Goal: Task Accomplishment & Management: Use online tool/utility

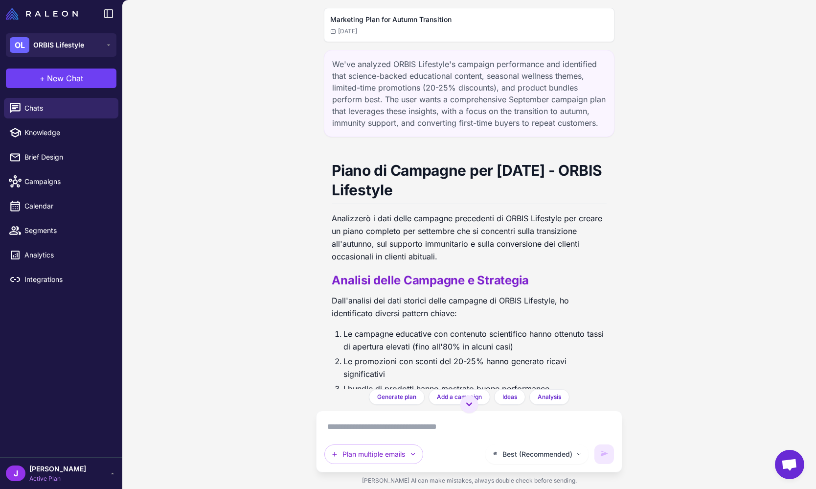
scroll to position [0, 249]
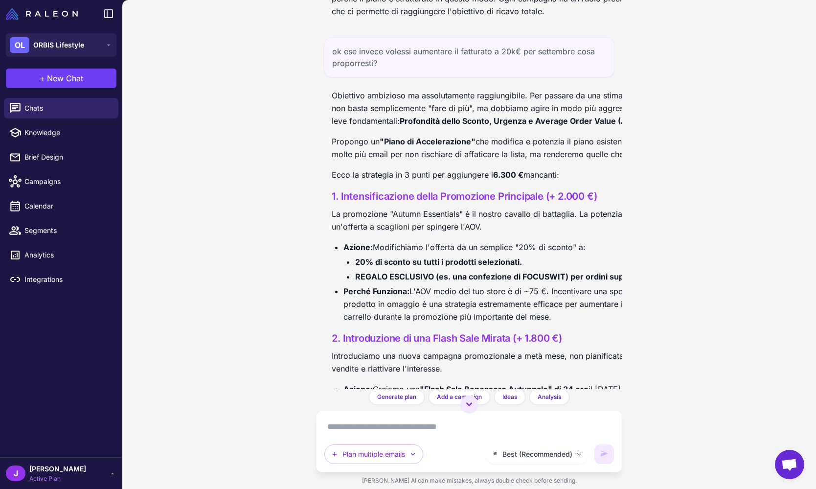
click at [32, 476] on span "Active Plan" at bounding box center [57, 478] width 57 height 9
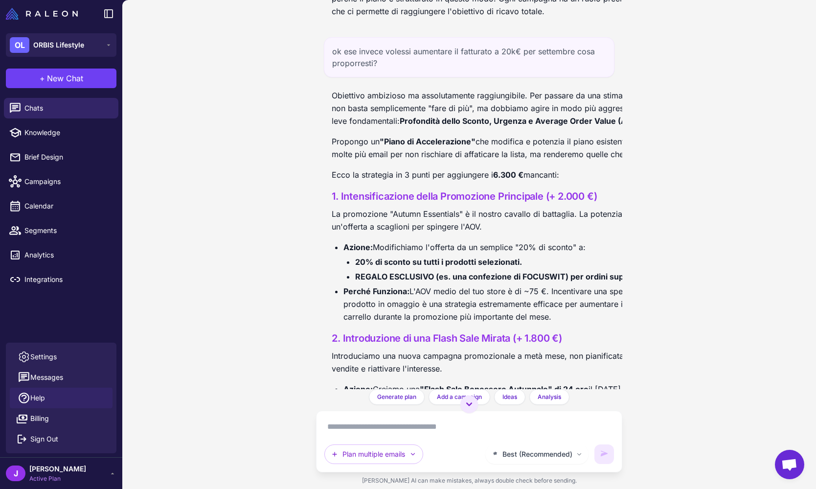
click at [38, 396] on span "Help" at bounding box center [37, 397] width 15 height 11
click at [395, 261] on li "Azione: Modifichiamo l'offerta da un semplice "20% di sconto" a: 20% di sconto …" at bounding box center [533, 262] width 381 height 42
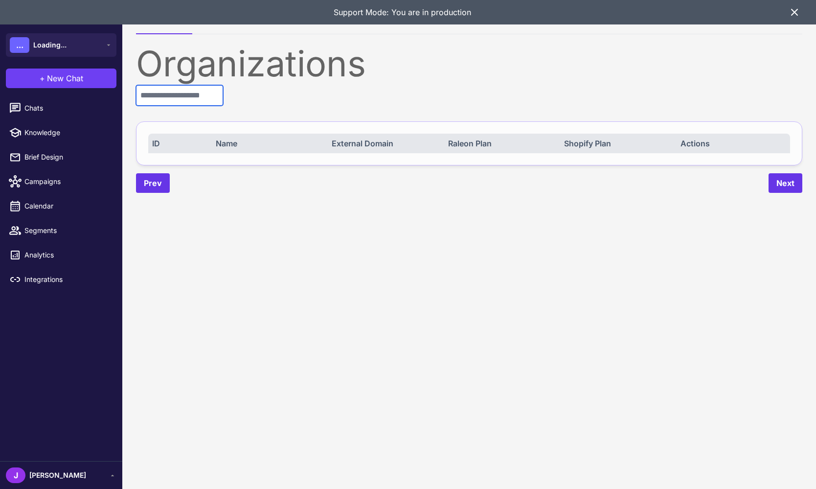
click at [190, 85] on input "text" at bounding box center [179, 95] width 87 height 21
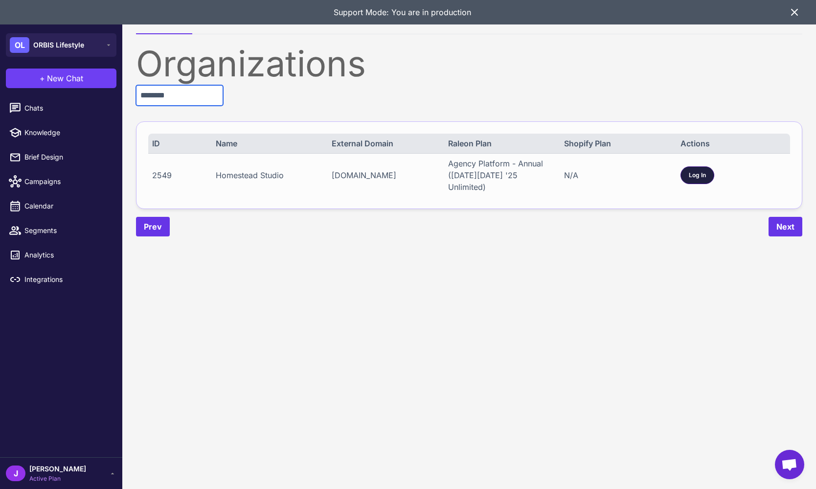
type input "********"
click at [687, 166] on div "Log In" at bounding box center [697, 175] width 34 height 18
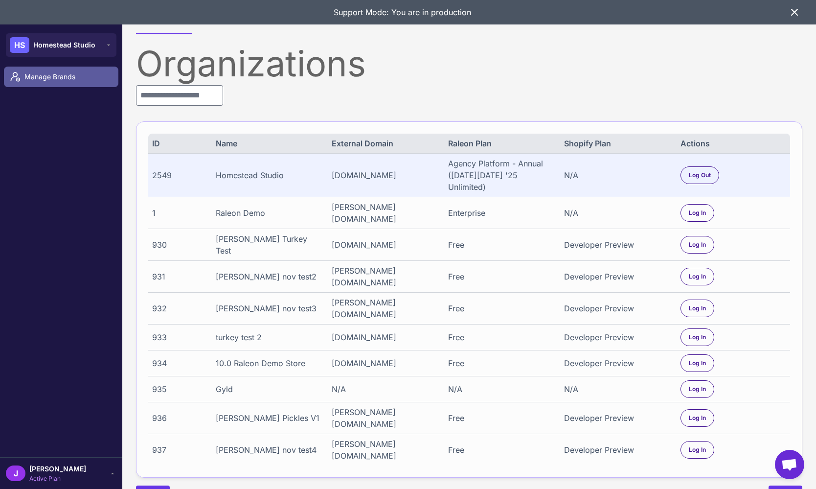
click at [50, 73] on span "Manage Brands" at bounding box center [67, 76] width 86 height 11
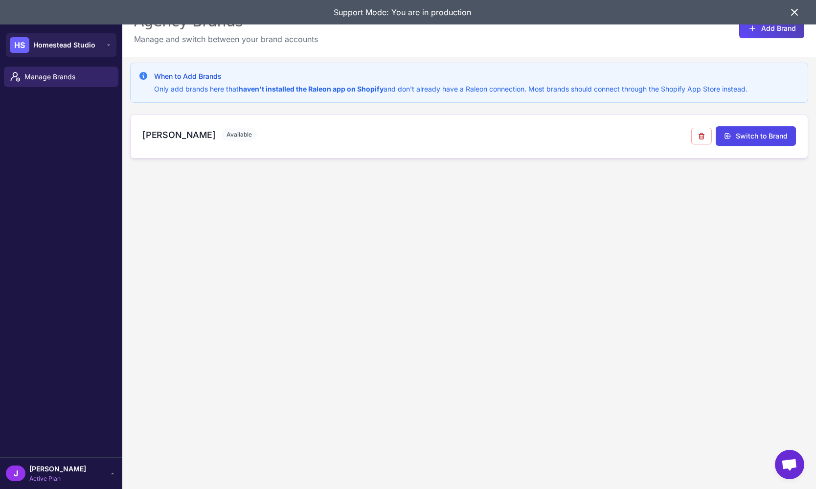
click at [144, 136] on h3 "[PERSON_NAME]" at bounding box center [178, 134] width 73 height 13
click at [143, 136] on h3 "[PERSON_NAME]" at bounding box center [178, 134] width 73 height 13
click at [165, 140] on h3 "Heidi Carey" at bounding box center [178, 134] width 73 height 13
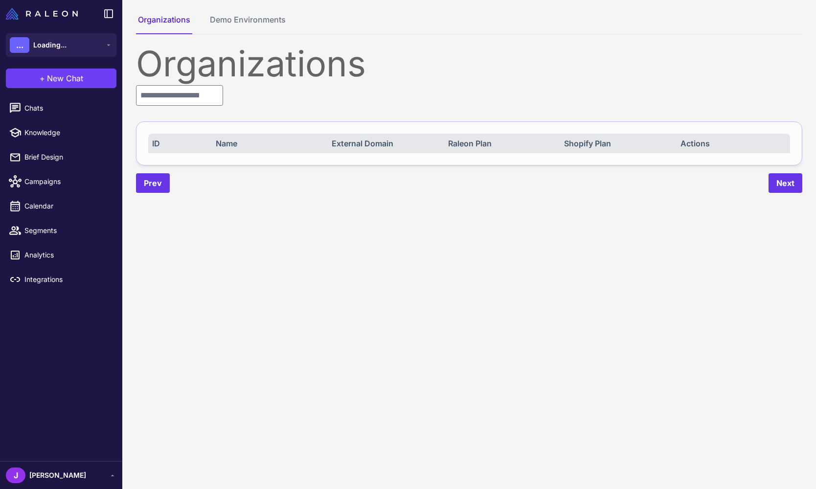
click at [157, 106] on div "Organizations ID Name External Domain Raleon Plan Shopify Plan Actions Prev Next" at bounding box center [469, 119] width 666 height 147
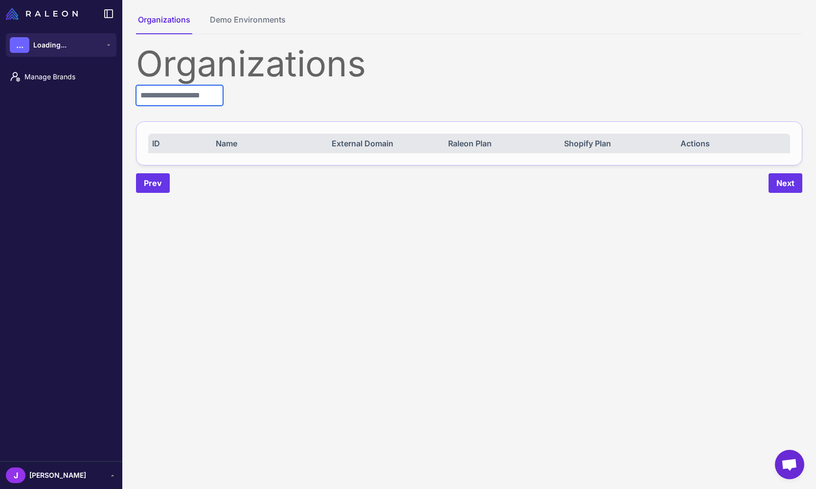
click at [158, 102] on input "text" at bounding box center [179, 95] width 87 height 21
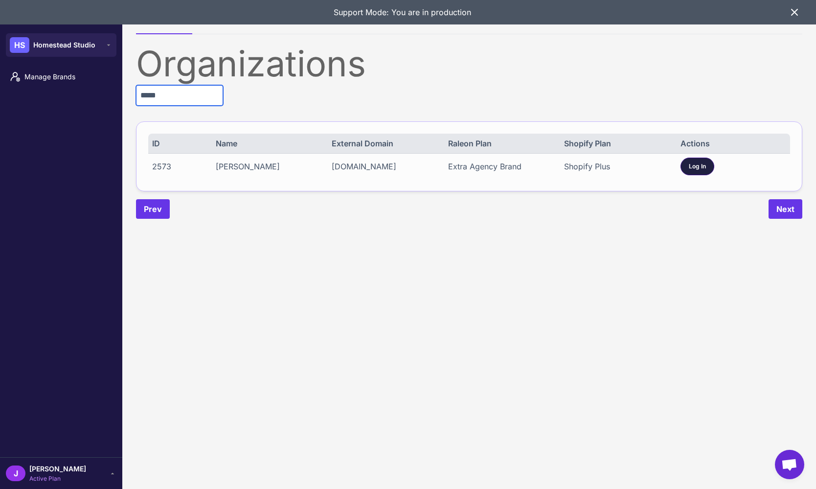
type input "*****"
click at [696, 166] on span "Log In" at bounding box center [697, 166] width 17 height 9
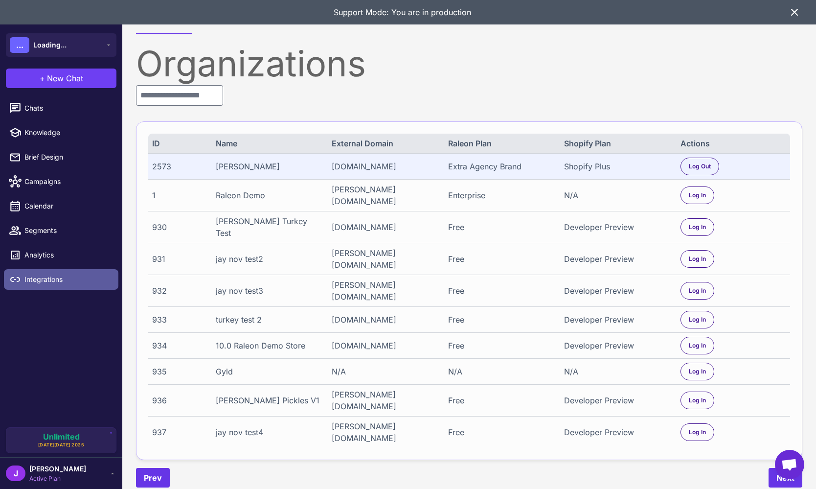
click at [39, 275] on span "Integrations" at bounding box center [67, 279] width 86 height 11
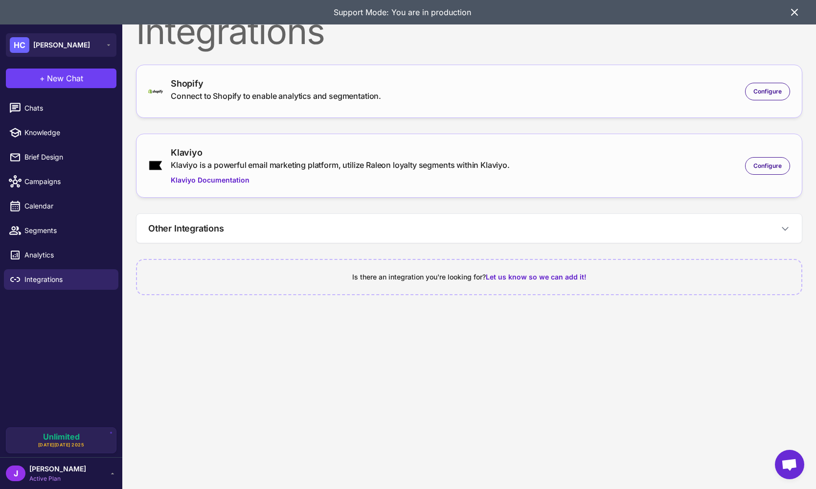
click at [243, 163] on div "Klaviyo is a powerful email marketing platform, utilize Raleon loyalty segments…" at bounding box center [340, 165] width 339 height 12
click at [760, 160] on div "Configure" at bounding box center [767, 166] width 45 height 18
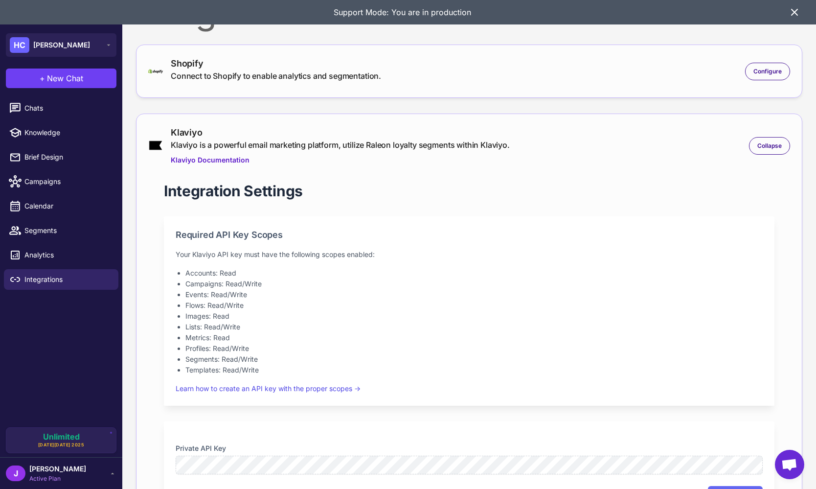
scroll to position [24, 0]
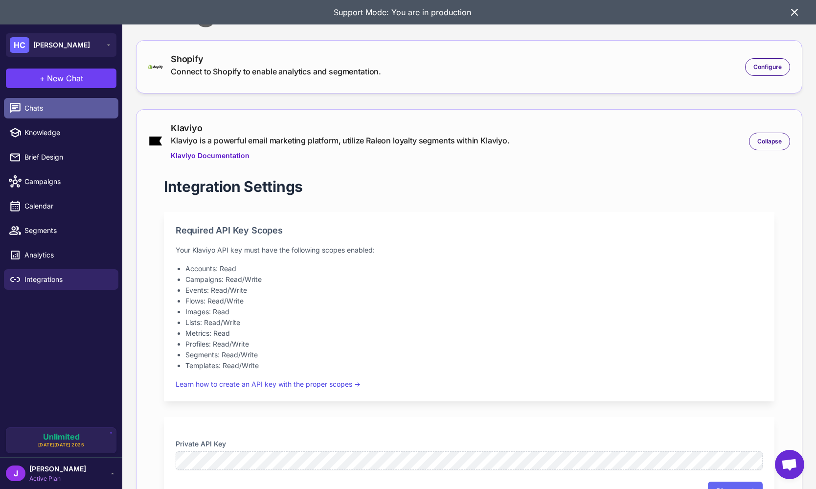
click at [41, 108] on span "Chats" at bounding box center [67, 108] width 86 height 11
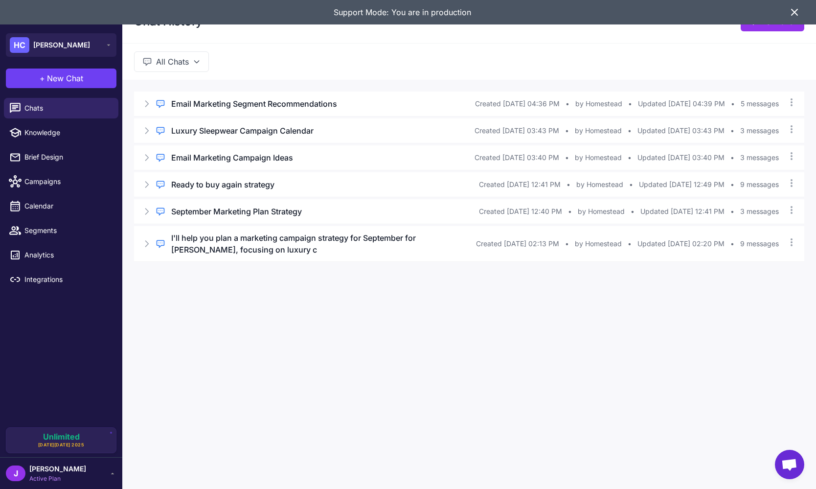
click at [796, 8] on icon at bounding box center [794, 12] width 12 height 12
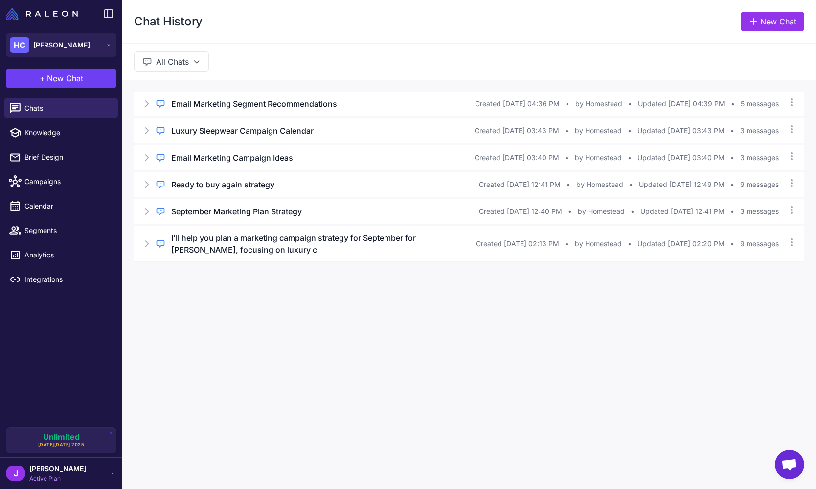
click at [62, 90] on div "+ New Chat" at bounding box center [61, 78] width 122 height 31
click at [72, 75] on span "New Chat" at bounding box center [65, 78] width 36 height 12
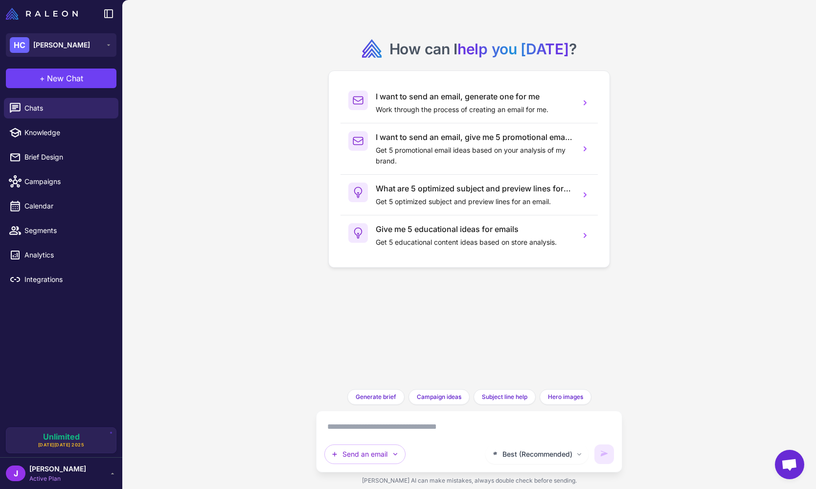
drag, startPoint x: 52, startPoint y: 470, endPoint x: 55, endPoint y: 464, distance: 6.6
click at [52, 471] on span "[PERSON_NAME]" at bounding box center [57, 468] width 57 height 11
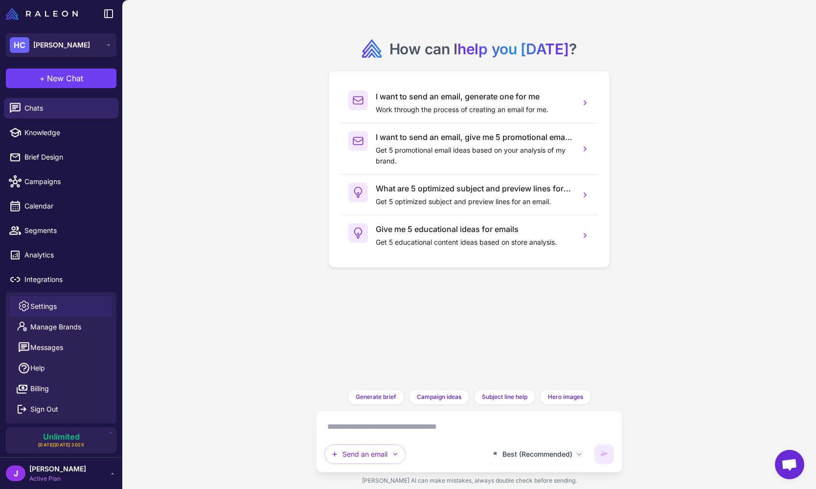
click at [46, 301] on span "Settings" at bounding box center [43, 306] width 26 height 11
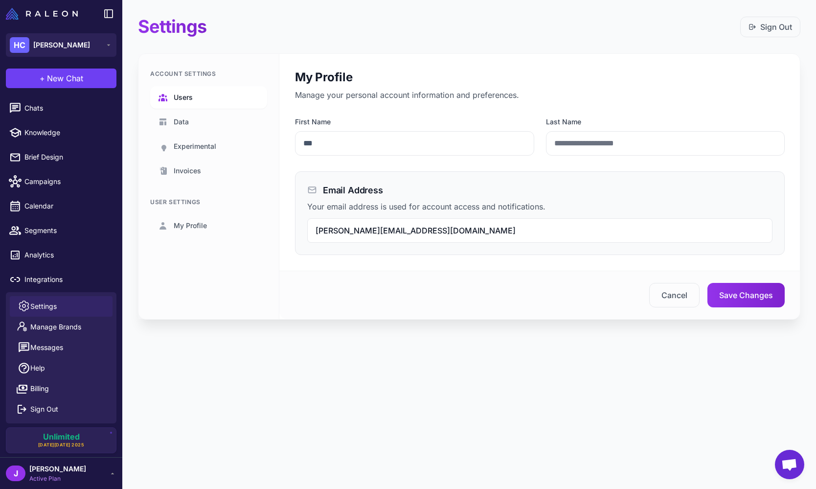
click at [190, 95] on span "Users" at bounding box center [183, 97] width 19 height 11
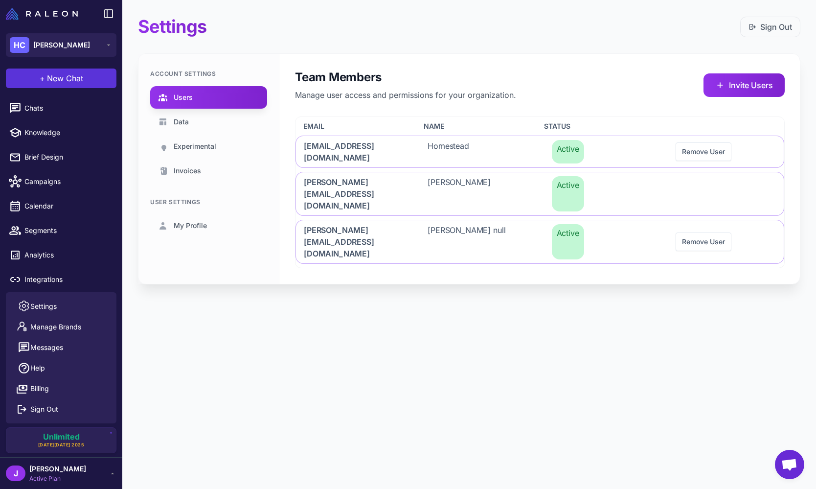
click at [48, 79] on span "New Chat" at bounding box center [65, 78] width 36 height 12
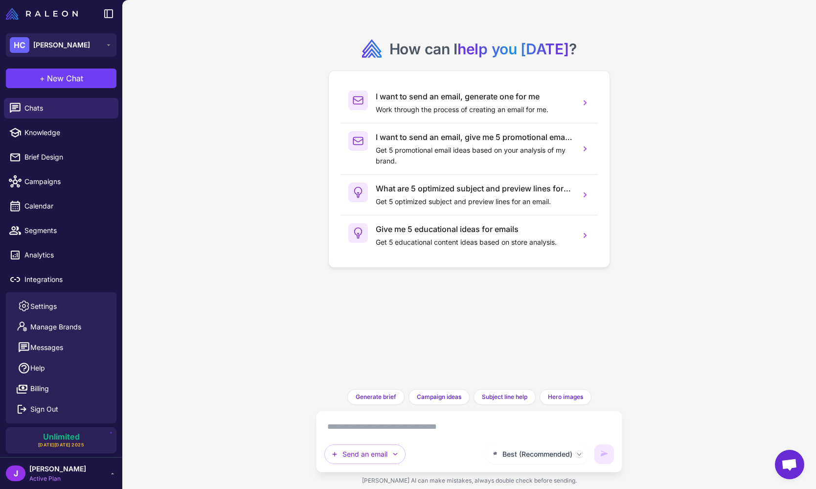
click at [230, 133] on div "How can I help you [DATE] ? I want to send an email, generate one for me Work t…" at bounding box center [469, 244] width 694 height 489
click at [651, 101] on div "How can I help you [DATE] ? I want to send an email, generate one for me Work t…" at bounding box center [469, 244] width 694 height 489
drag, startPoint x: 241, startPoint y: 382, endPoint x: 137, endPoint y: 469, distance: 134.4
click at [240, 382] on div "How can I help you [DATE] ? I want to send an email, generate one for me Work t…" at bounding box center [469, 244] width 694 height 489
click at [112, 475] on icon at bounding box center [113, 473] width 8 height 8
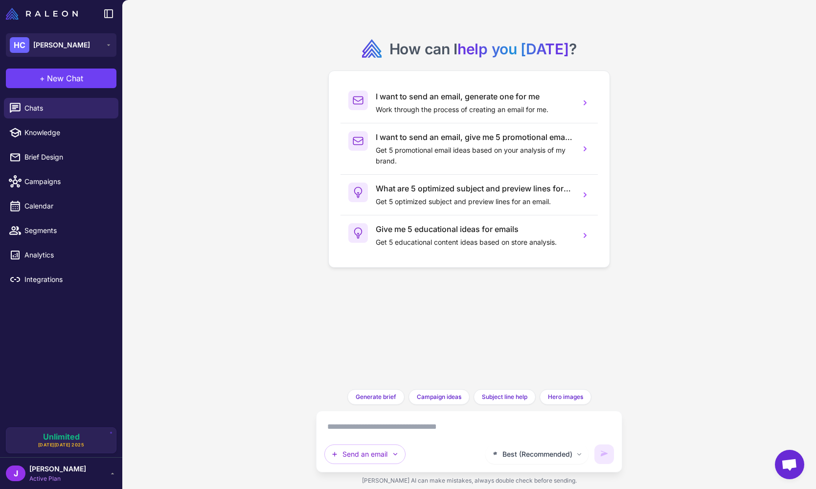
click at [186, 365] on div "How can I help you [DATE] ? I want to send an email, generate one for me Work t…" at bounding box center [469, 244] width 694 height 489
click at [200, 120] on div "How can I help you [DATE] ? I want to send an email, generate one for me Work t…" at bounding box center [469, 244] width 694 height 489
click at [647, 36] on div "How can I help you [DATE] ? I want to send an email, generate one for me Work t…" at bounding box center [469, 244] width 694 height 489
click at [41, 132] on span "Knowledge" at bounding box center [67, 132] width 86 height 11
select select
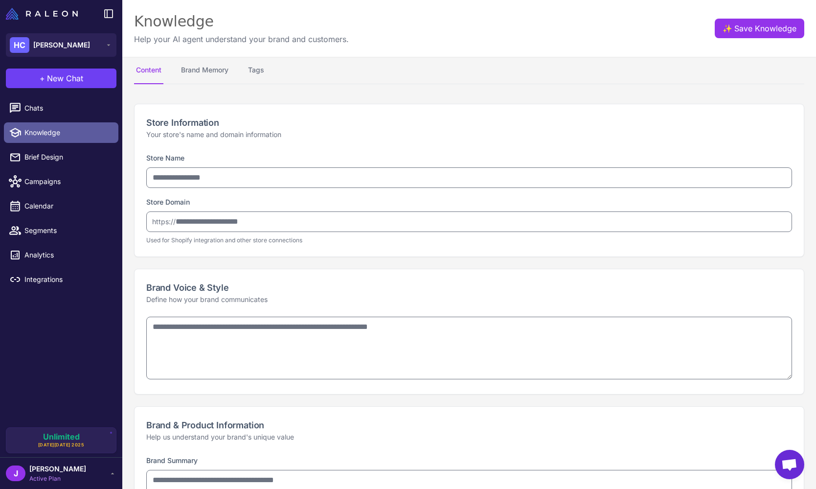
type input "**********"
type textarea "**********"
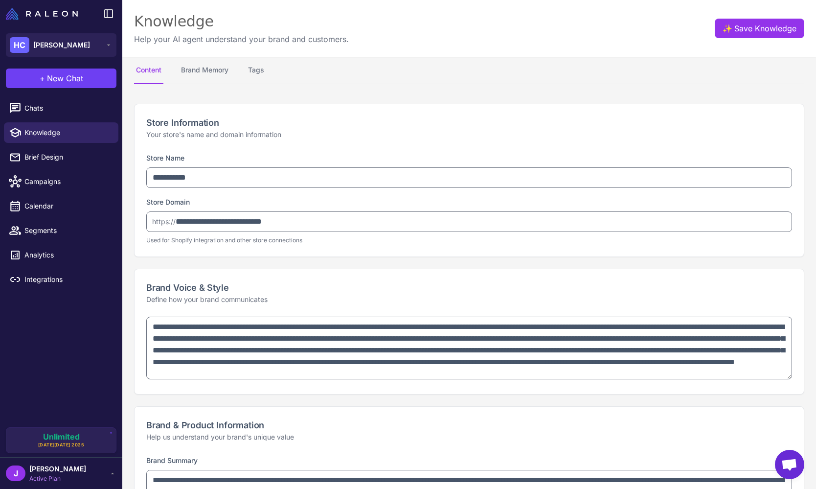
type textarea "**********"
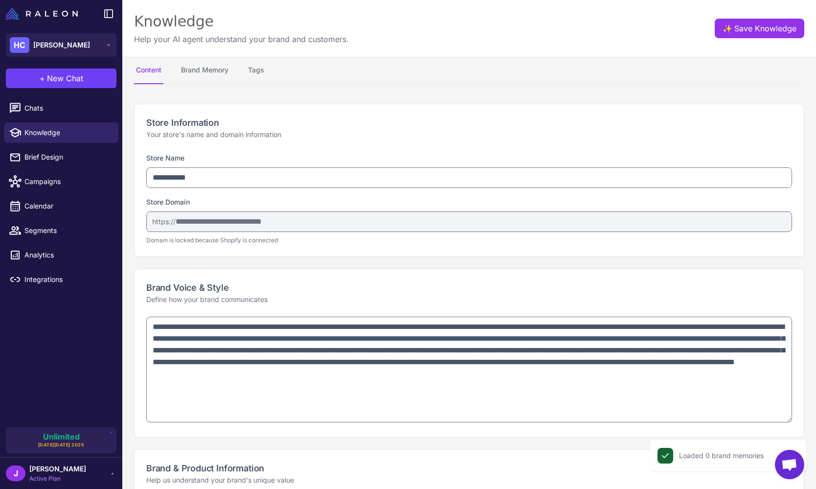
drag, startPoint x: 787, startPoint y: 376, endPoint x: 782, endPoint y: 419, distance: 43.4
click at [782, 419] on textarea "**********" at bounding box center [469, 369] width 646 height 106
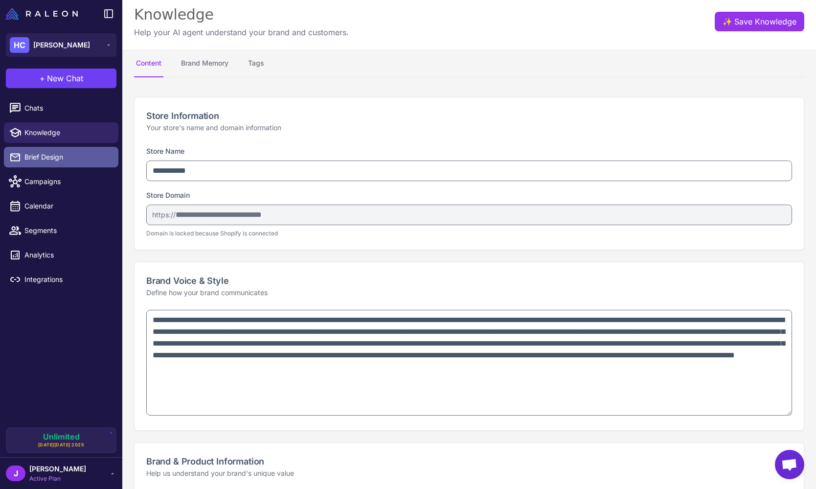
scroll to position [6, 0]
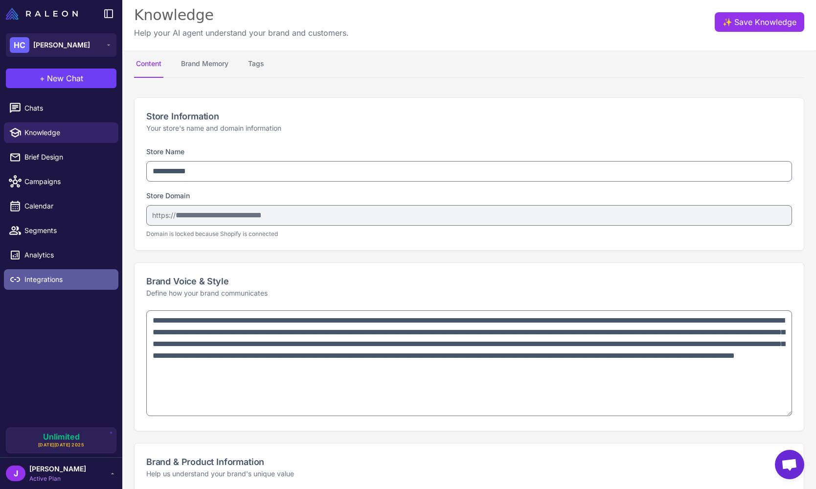
click at [45, 281] on span "Integrations" at bounding box center [67, 279] width 86 height 11
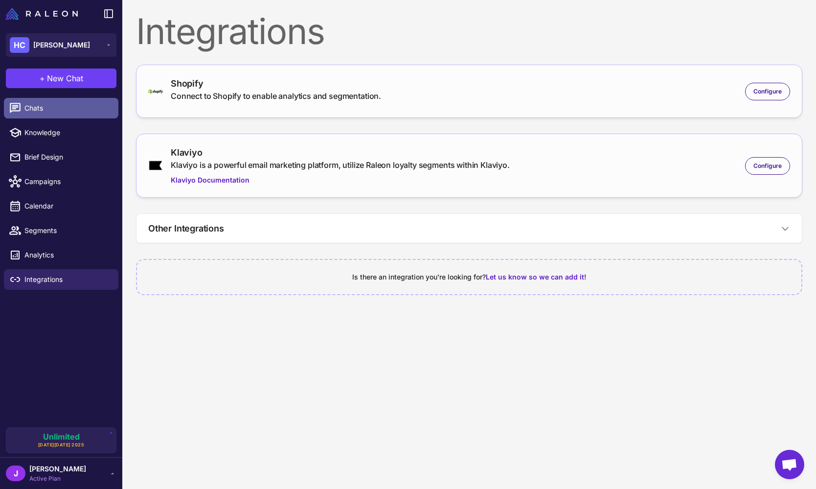
click at [47, 109] on span "Chats" at bounding box center [67, 108] width 86 height 11
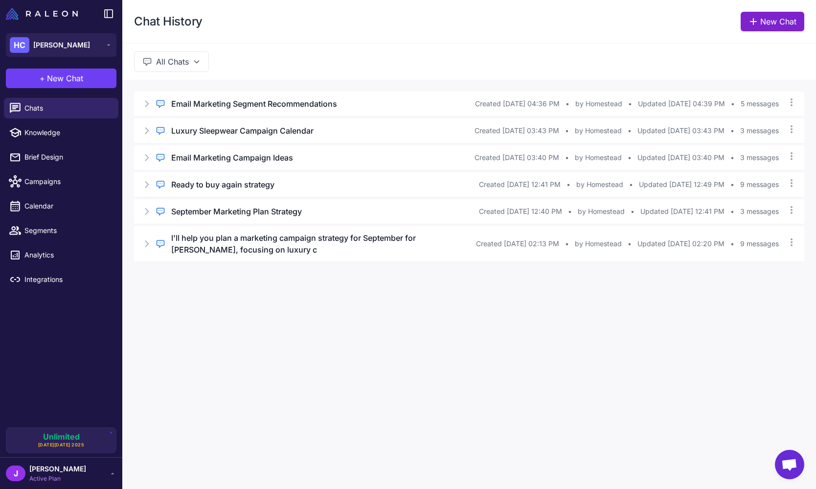
click at [771, 22] on link "New Chat" at bounding box center [772, 22] width 64 height 20
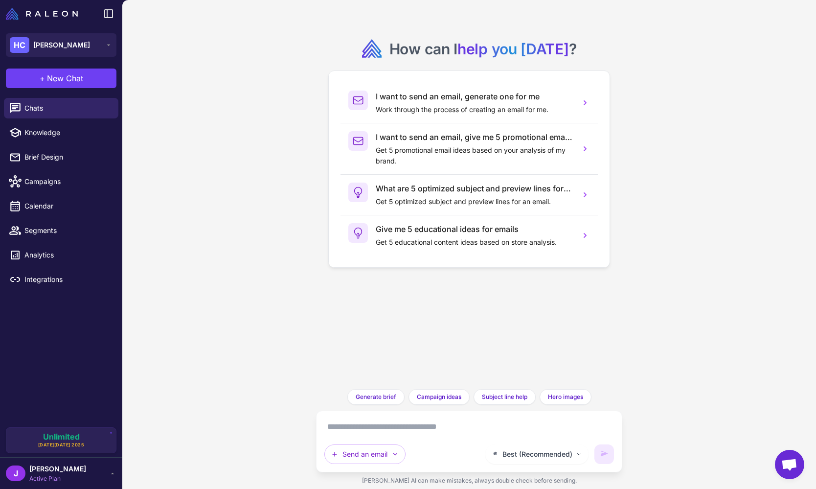
click at [377, 428] on textarea at bounding box center [469, 427] width 290 height 16
click at [396, 455] on icon "button" at bounding box center [395, 454] width 8 height 8
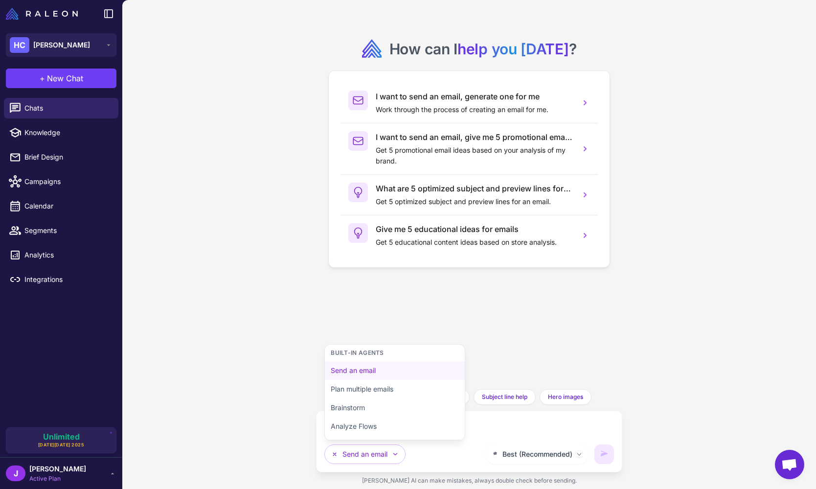
click at [495, 428] on textarea at bounding box center [469, 427] width 290 height 16
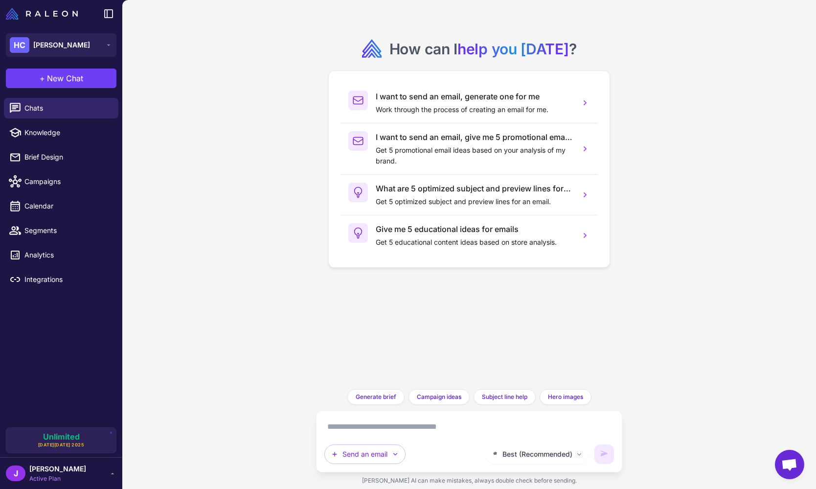
click at [348, 429] on textarea at bounding box center [469, 427] width 290 height 16
click at [357, 430] on textarea at bounding box center [469, 427] width 290 height 16
click at [368, 458] on button "Send an email" at bounding box center [364, 454] width 81 height 20
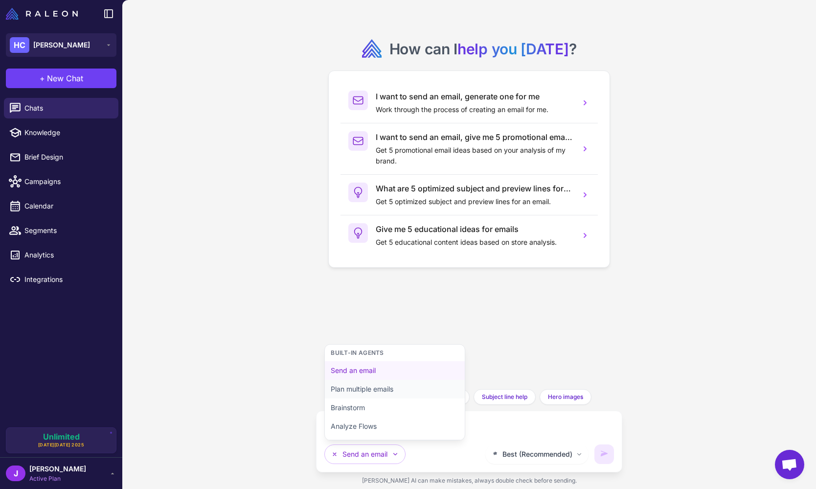
click at [374, 390] on button "Plan multiple emails" at bounding box center [395, 389] width 140 height 19
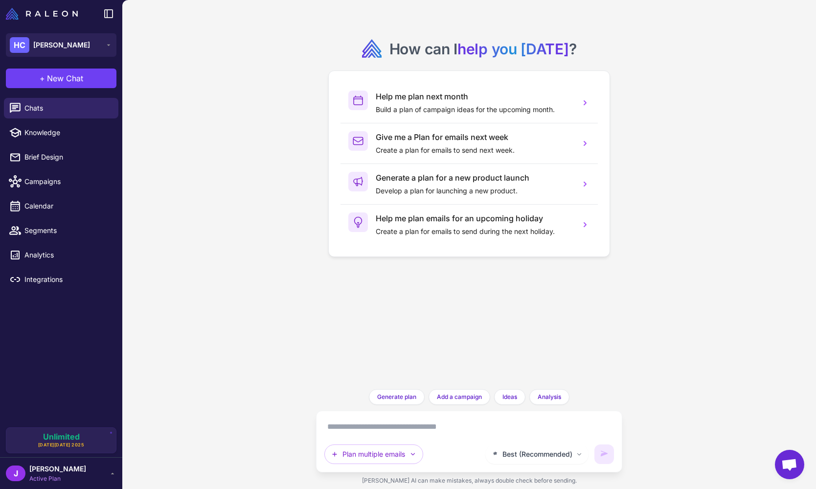
click at [357, 426] on textarea at bounding box center [469, 427] width 290 height 16
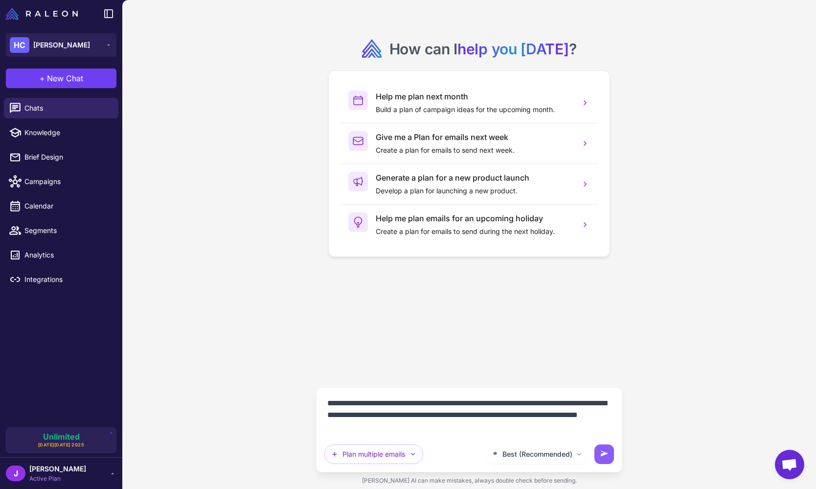
drag, startPoint x: 447, startPoint y: 429, endPoint x: 313, endPoint y: 396, distance: 138.1
click at [314, 396] on div "**********" at bounding box center [469, 244] width 694 height 489
drag, startPoint x: 534, startPoint y: 404, endPoint x: 606, endPoint y: 406, distance: 71.5
click at [606, 406] on textarea "**********" at bounding box center [469, 414] width 290 height 39
type textarea "**********"
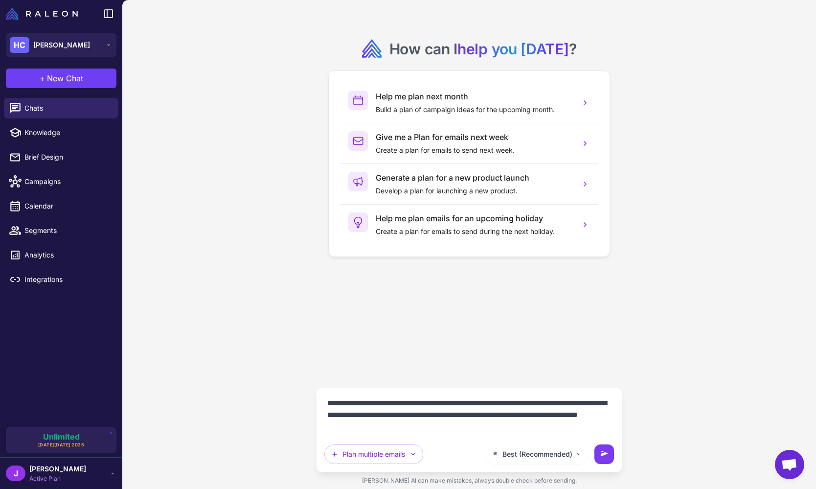
click at [600, 456] on icon at bounding box center [604, 454] width 10 height 10
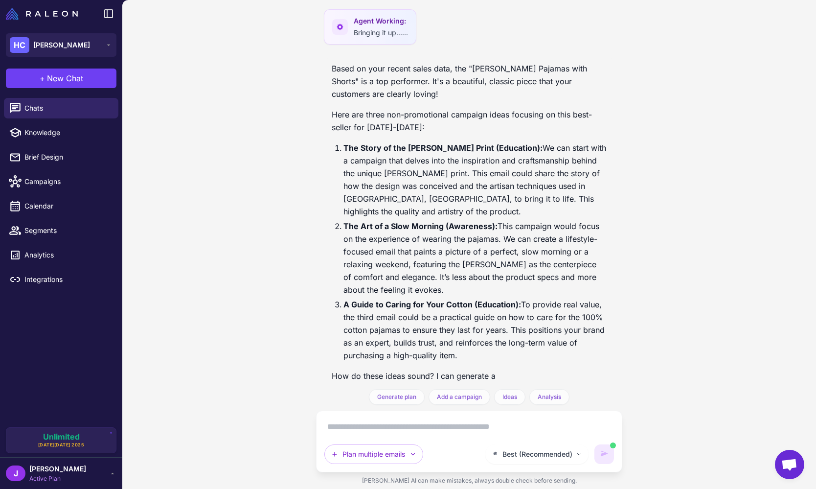
scroll to position [134, 0]
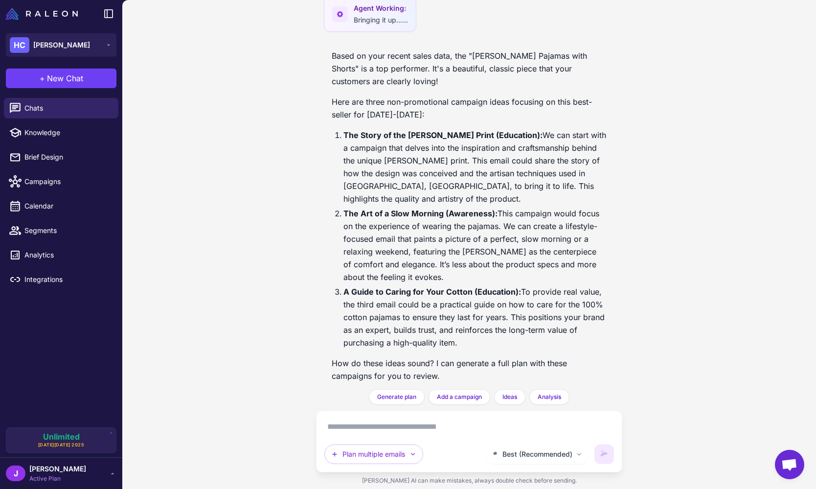
click at [364, 426] on textarea at bounding box center [469, 427] width 290 height 16
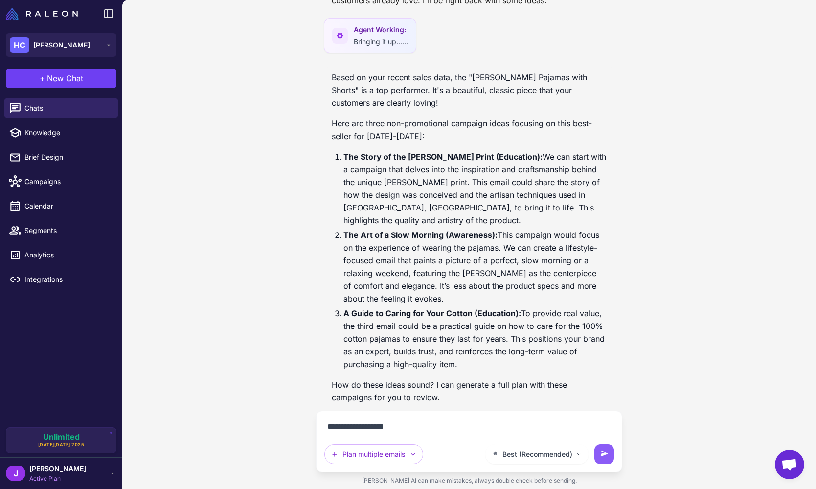
type textarea "**********"
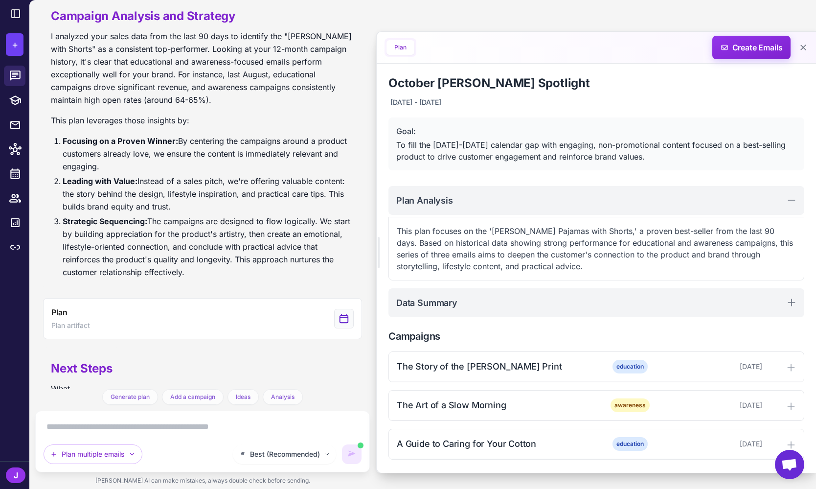
scroll to position [671, 0]
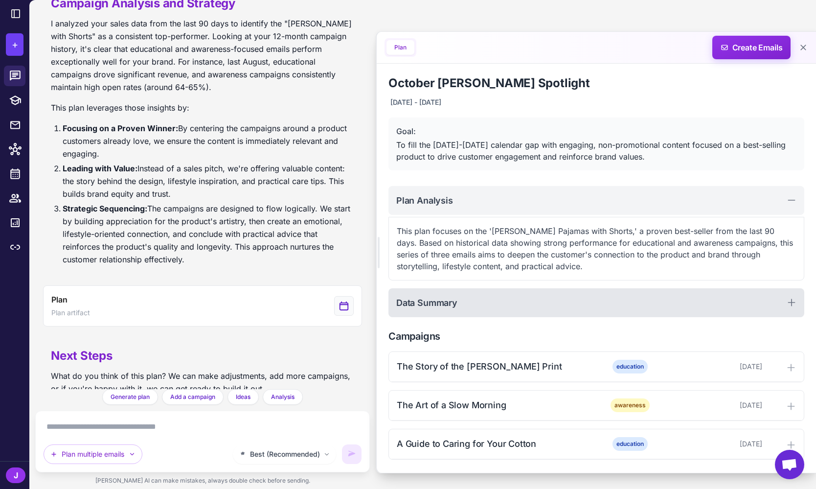
click at [488, 307] on div "Data Summary" at bounding box center [596, 302] width 416 height 29
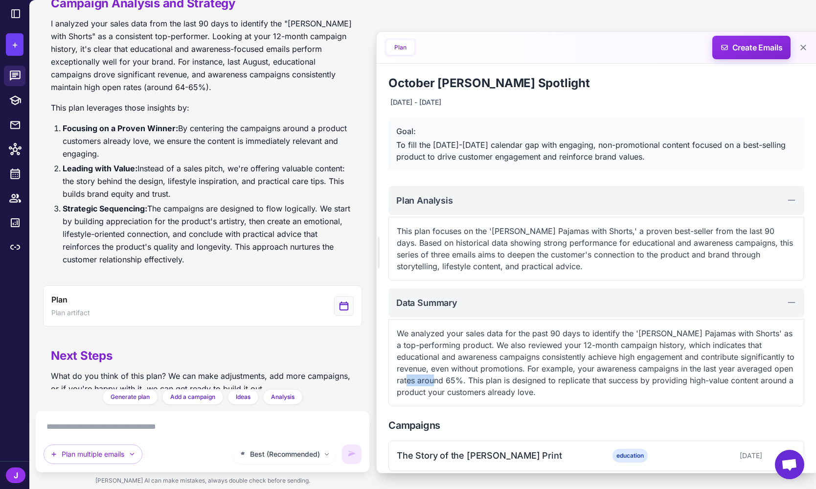
drag, startPoint x: 400, startPoint y: 380, endPoint x: 431, endPoint y: 381, distance: 31.4
click at [431, 381] on p "We analyzed your sales data for the past 90 days to identify the '[PERSON_NAME]…" at bounding box center [596, 362] width 399 height 70
drag, startPoint x: 526, startPoint y: 334, endPoint x: 621, endPoint y: 334, distance: 94.9
click at [621, 334] on p "We analyzed your sales data for the past 90 days to identify the '[PERSON_NAME]…" at bounding box center [596, 362] width 399 height 70
click at [540, 344] on p "We analyzed your sales data for the past 90 days to identify the '[PERSON_NAME]…" at bounding box center [596, 362] width 399 height 70
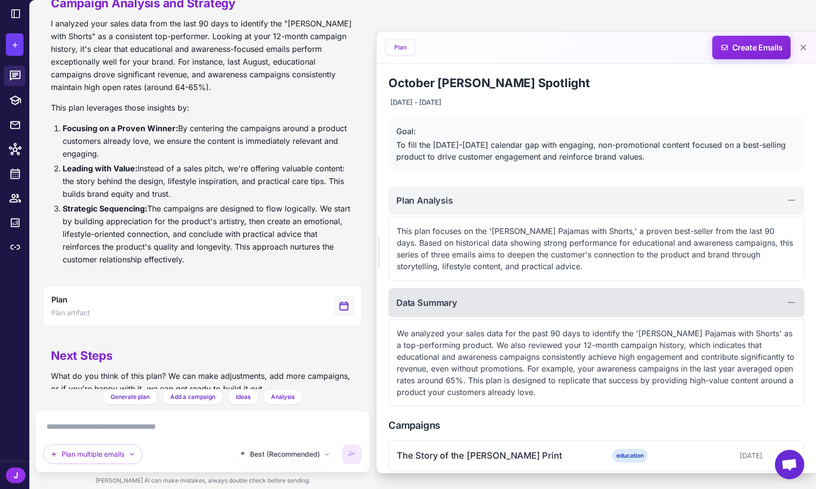
click at [478, 307] on div "Data Summary" at bounding box center [596, 302] width 416 height 29
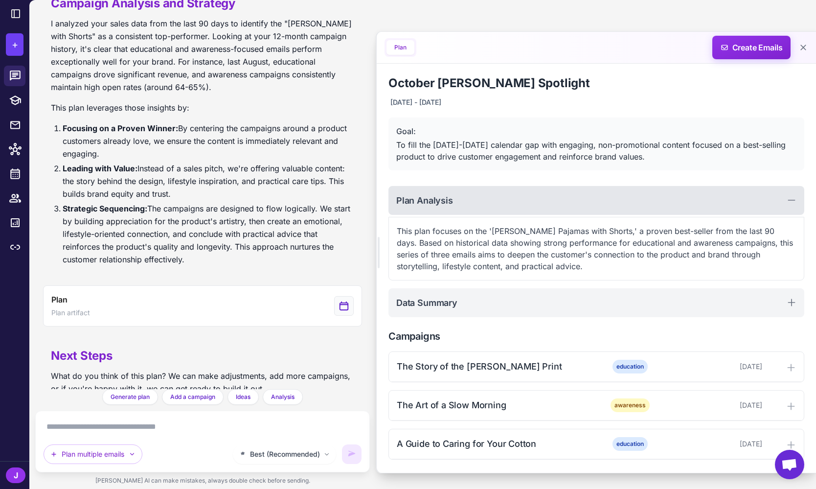
click at [450, 200] on h2 "Plan Analysis" at bounding box center [424, 200] width 57 height 13
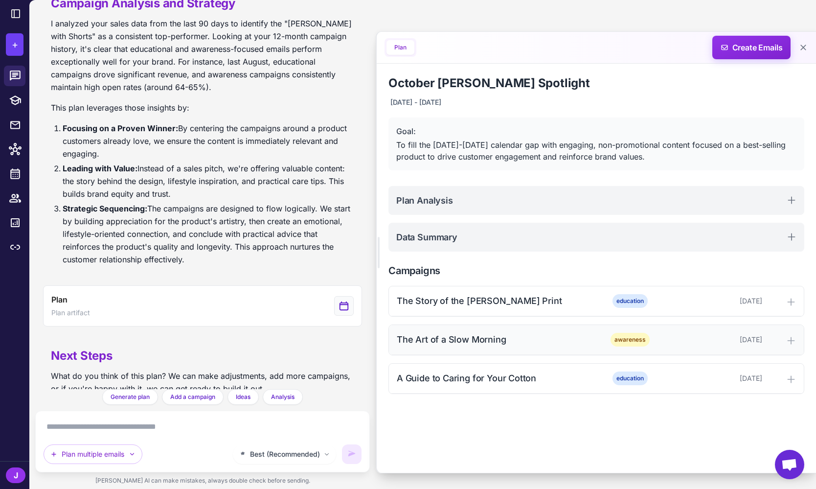
click at [482, 334] on div "The Art of a Slow Morning" at bounding box center [496, 339] width 198 height 13
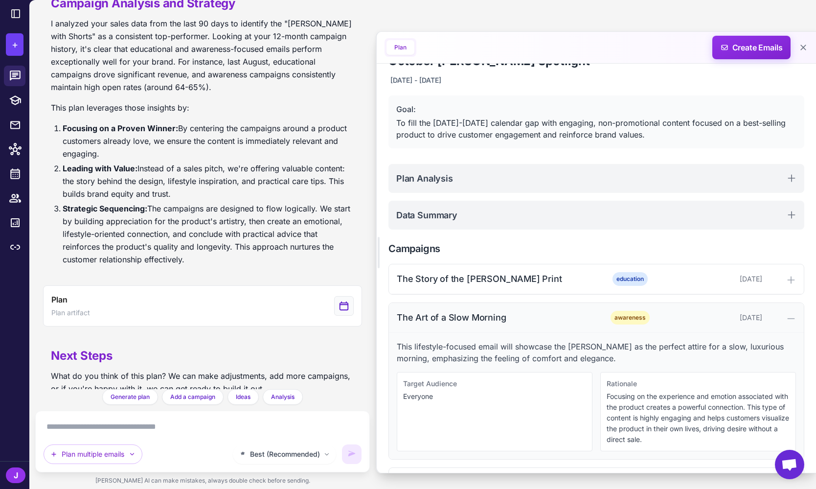
scroll to position [59, 0]
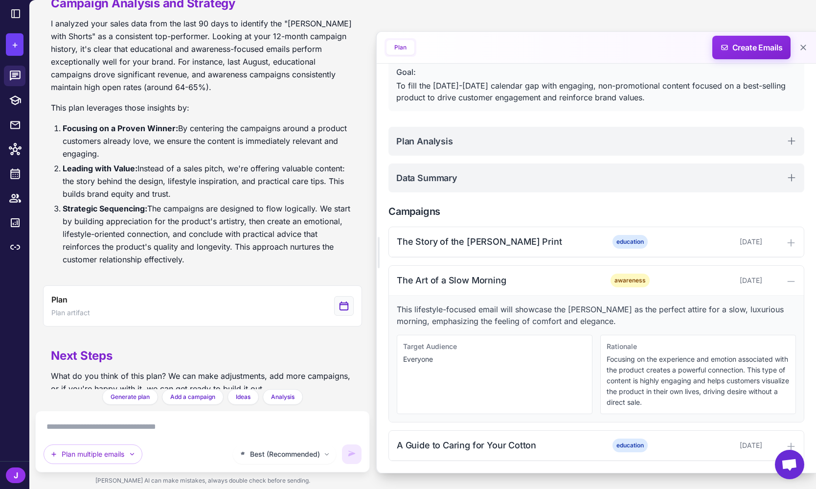
drag, startPoint x: 619, startPoint y: 322, endPoint x: 395, endPoint y: 314, distance: 224.2
click at [395, 314] on div "This lifestyle-focused email will showcase the [PERSON_NAME] as the perfect att…" at bounding box center [596, 358] width 415 height 126
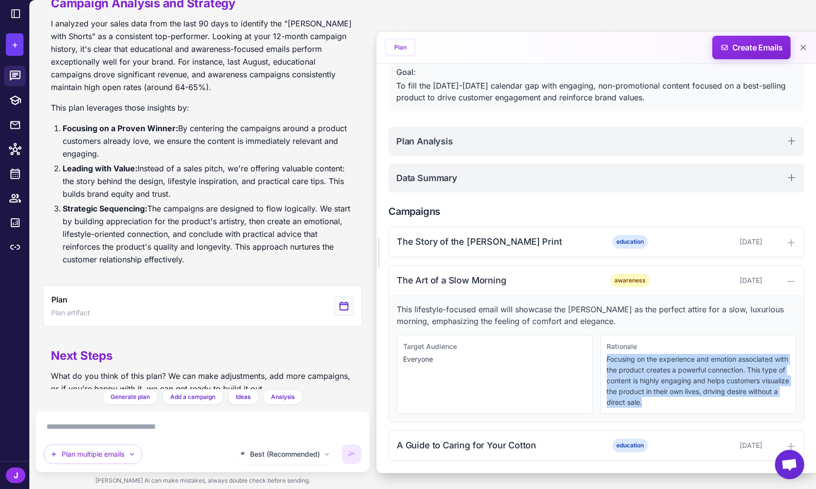
drag, startPoint x: 670, startPoint y: 397, endPoint x: 601, endPoint y: 361, distance: 77.4
click at [601, 361] on div "Rationale Focusing on the experience and emotion associated with the product cr…" at bounding box center [698, 374] width 196 height 79
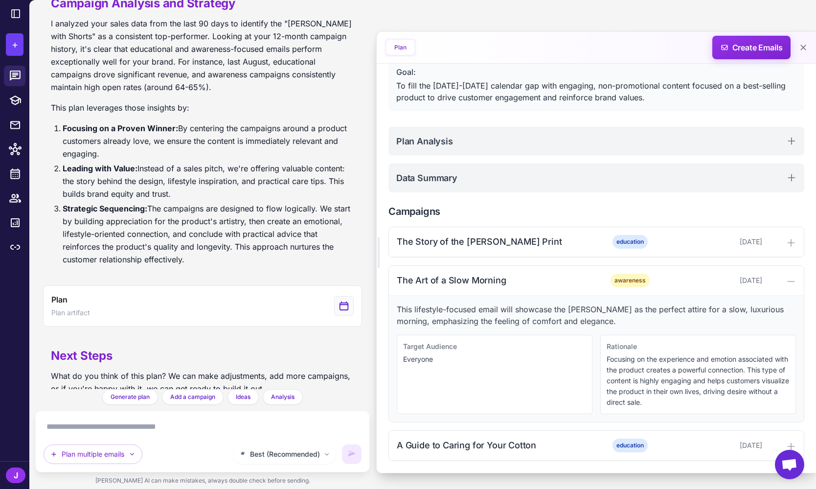
drag, startPoint x: 499, startPoint y: 362, endPoint x: 479, endPoint y: 363, distance: 20.6
click at [499, 362] on p "Everyone" at bounding box center [494, 359] width 183 height 11
drag, startPoint x: 438, startPoint y: 360, endPoint x: 402, endPoint y: 346, distance: 38.9
click at [402, 346] on div "Target Audience Everyone" at bounding box center [495, 374] width 196 height 79
click at [460, 359] on p "Everyone" at bounding box center [494, 359] width 183 height 11
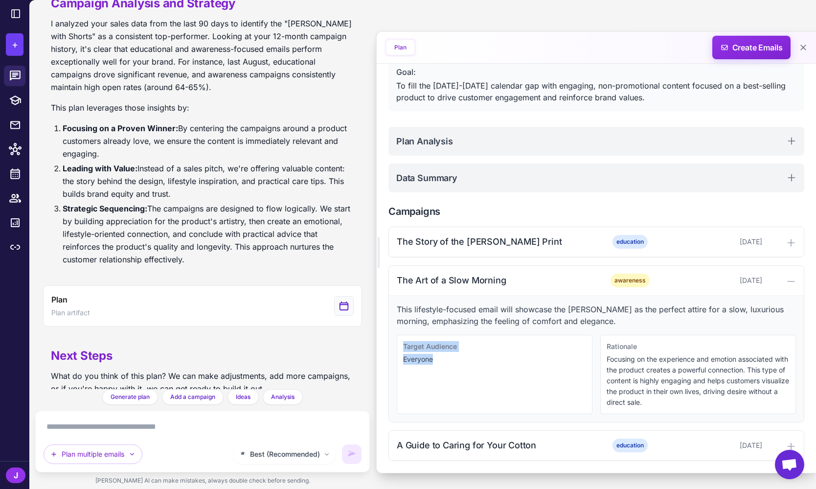
drag, startPoint x: 436, startPoint y: 359, endPoint x: 398, endPoint y: 350, distance: 39.3
click at [398, 350] on div "Target Audience Everyone" at bounding box center [495, 374] width 196 height 79
click at [437, 359] on p "Everyone" at bounding box center [494, 359] width 183 height 11
click at [127, 432] on textarea at bounding box center [203, 427] width 318 height 16
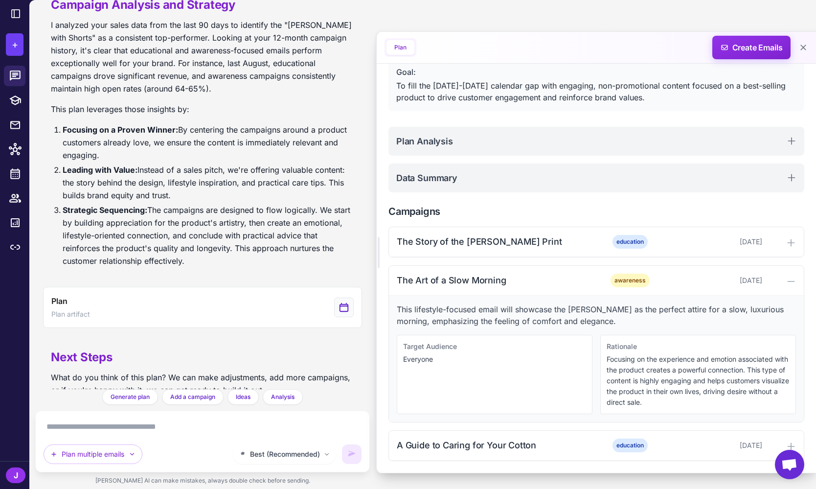
click at [122, 430] on textarea at bounding box center [203, 427] width 318 height 16
click at [428, 281] on div "The Art of a Slow Morning" at bounding box center [496, 279] width 198 height 13
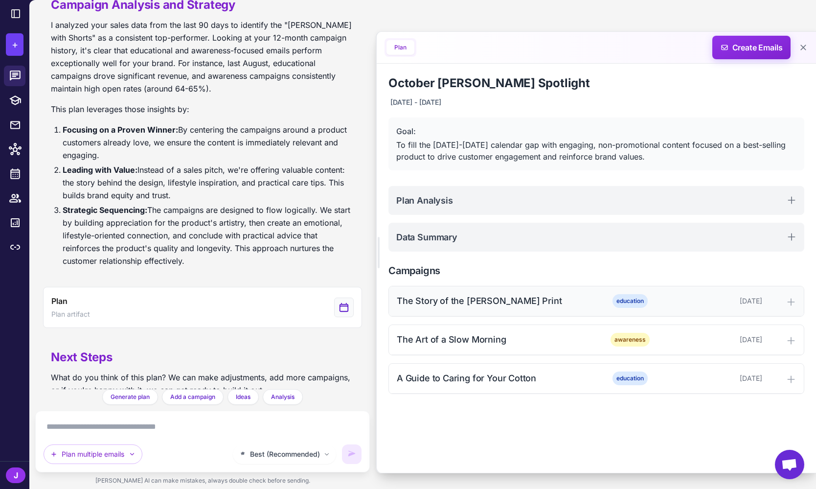
click at [446, 307] on div "The Story of the [PERSON_NAME] Print" at bounding box center [496, 300] width 198 height 13
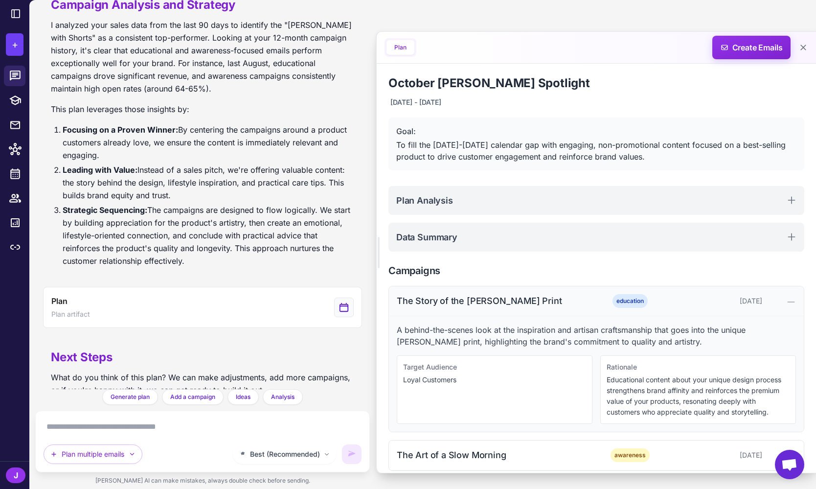
click at [461, 304] on div "The Story of the [PERSON_NAME] Print" at bounding box center [496, 300] width 198 height 13
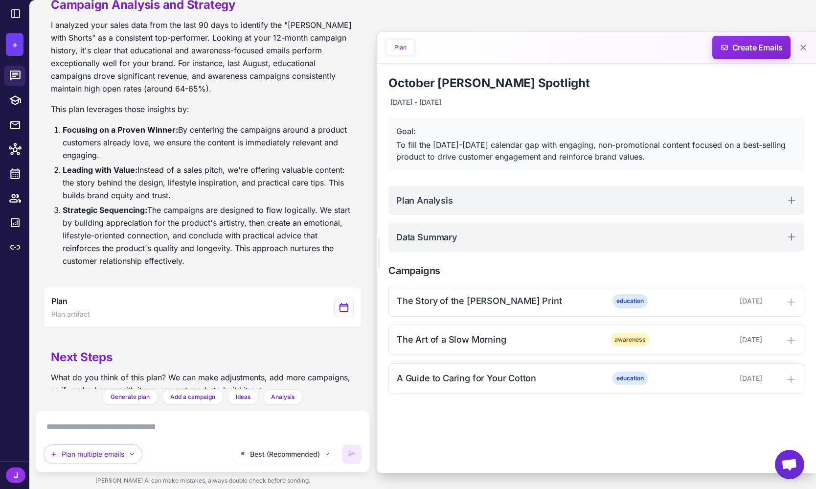
click at [449, 412] on div "October [PERSON_NAME] Spotlight [DATE] - [DATE] Goal: To fill the [DATE]-[DATE]…" at bounding box center [596, 268] width 439 height 409
click at [761, 47] on span "Create Emails" at bounding box center [752, 47] width 86 height 23
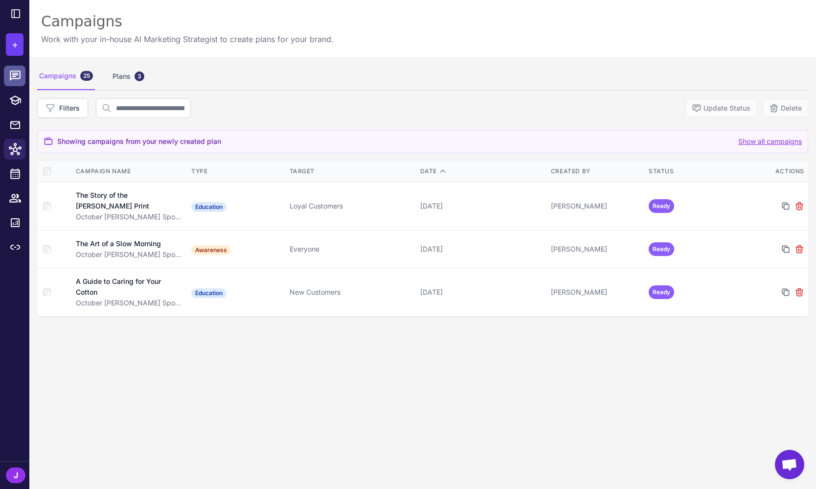
click at [16, 75] on icon at bounding box center [15, 75] width 11 height 10
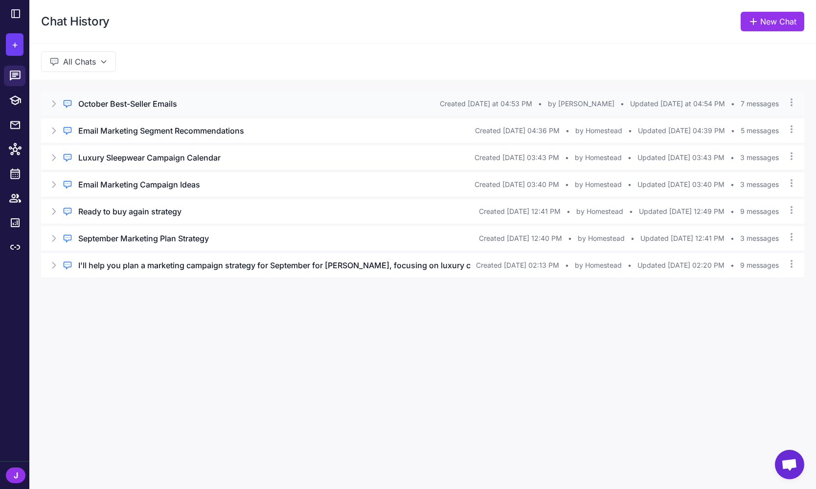
click at [54, 101] on icon at bounding box center [54, 104] width 10 height 10
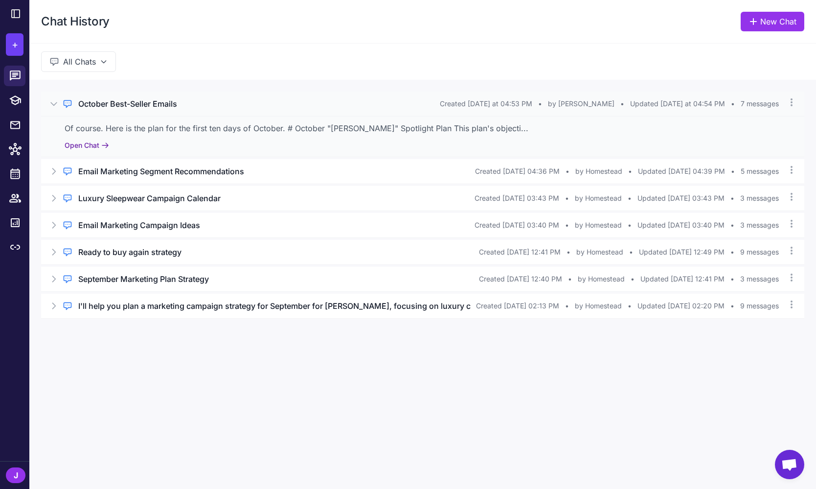
click at [87, 141] on button "Open Chat" at bounding box center [87, 145] width 45 height 11
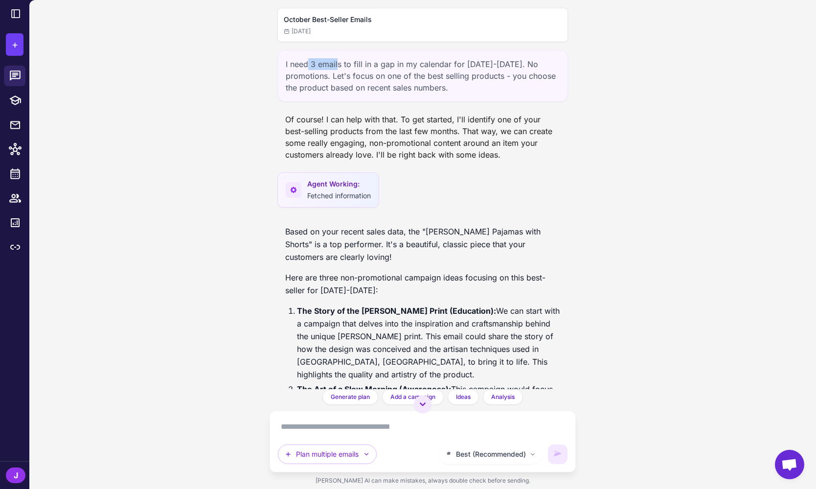
drag, startPoint x: 339, startPoint y: 63, endPoint x: 309, endPoint y: 60, distance: 29.9
click at [309, 60] on div "I need 3 emails to fill in a gap in my calendar for [DATE]-[DATE]. No promotion…" at bounding box center [422, 76] width 291 height 52
click at [368, 91] on div "I need 3 emails to fill in a gap in my calendar for [DATE]-[DATE]. No promotion…" at bounding box center [422, 76] width 291 height 52
click at [384, 426] on textarea at bounding box center [423, 427] width 290 height 16
click at [15, 149] on icon at bounding box center [15, 149] width 13 height 13
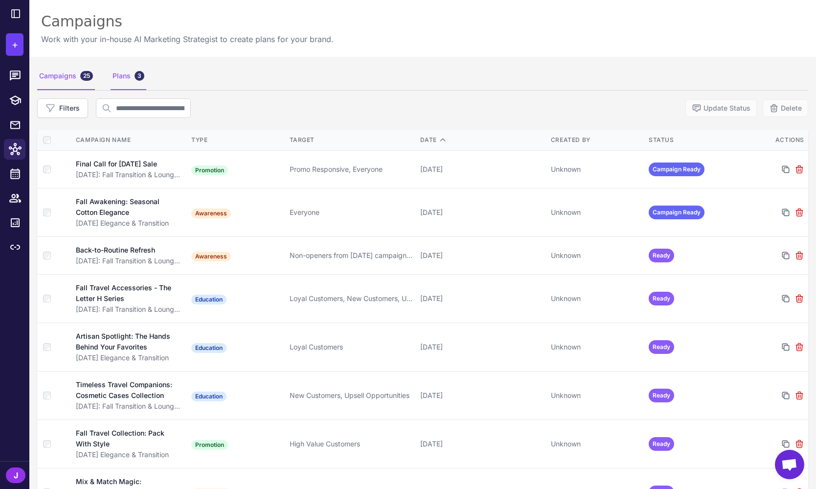
click at [125, 80] on div "Plans 3" at bounding box center [129, 76] width 36 height 27
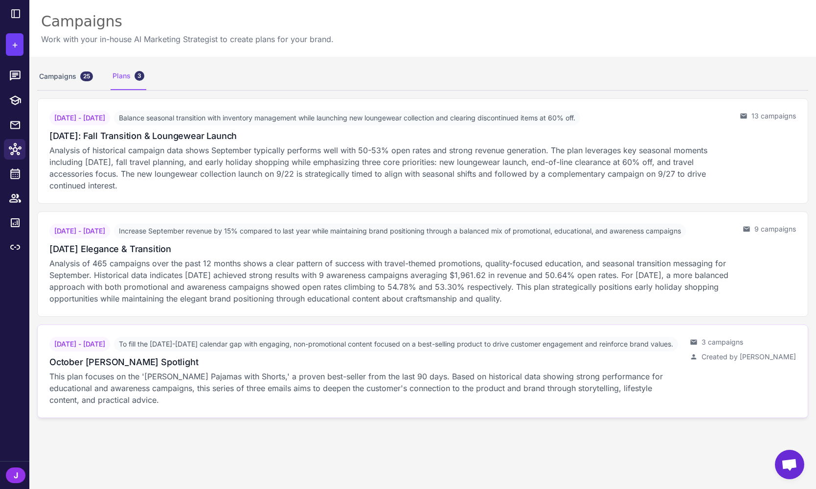
click at [129, 368] on h3 "October [PERSON_NAME] Spotlight" at bounding box center [123, 361] width 149 height 13
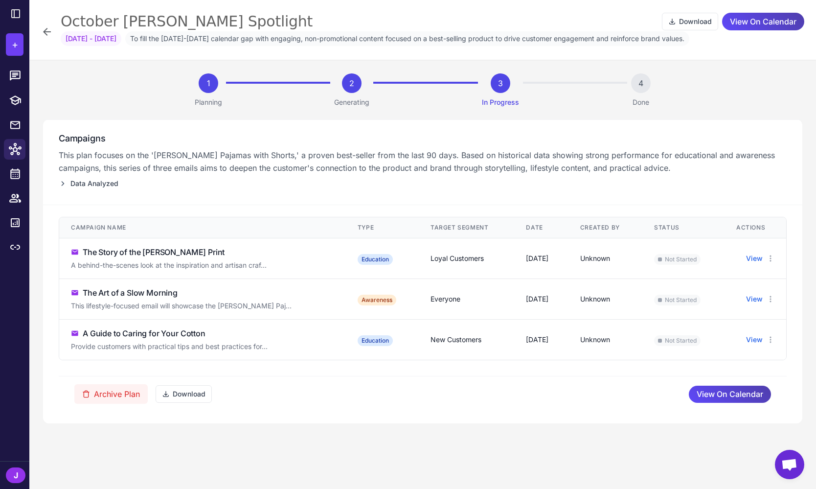
click at [622, 170] on p "This plan focuses on the '[PERSON_NAME] Pajamas with Shorts,' a proven best-sel…" at bounding box center [423, 161] width 728 height 25
click at [657, 165] on p "This plan focuses on the '[PERSON_NAME] Pajamas with Shorts,' a proven best-sel…" at bounding box center [423, 161] width 728 height 25
click at [8, 40] on button "+" at bounding box center [15, 44] width 18 height 22
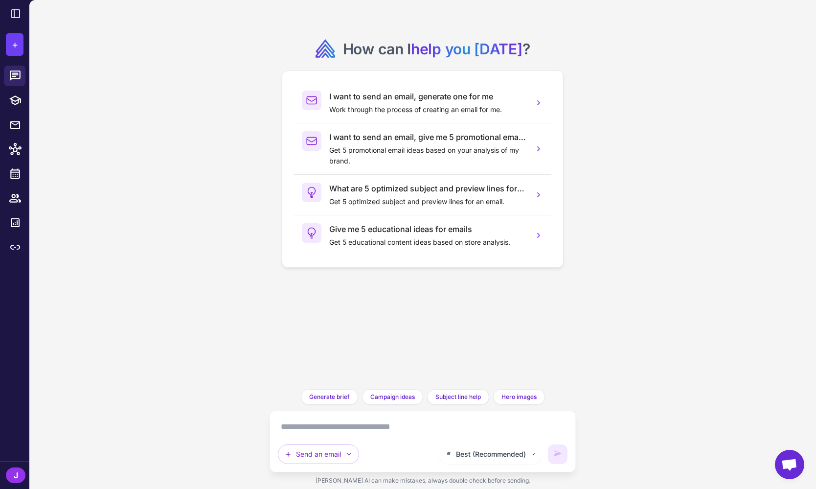
drag, startPoint x: 162, startPoint y: 171, endPoint x: 157, endPoint y: 173, distance: 5.1
click at [161, 171] on div "How can I help you [DATE] ? I want to send an email, generate one for me Work t…" at bounding box center [422, 244] width 786 height 489
click at [16, 152] on icon at bounding box center [15, 149] width 13 height 13
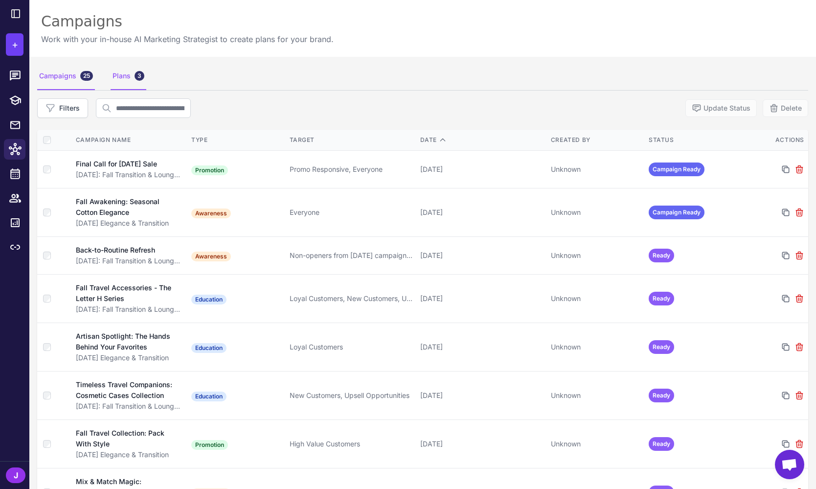
click at [130, 76] on div "Plans 3" at bounding box center [129, 76] width 36 height 27
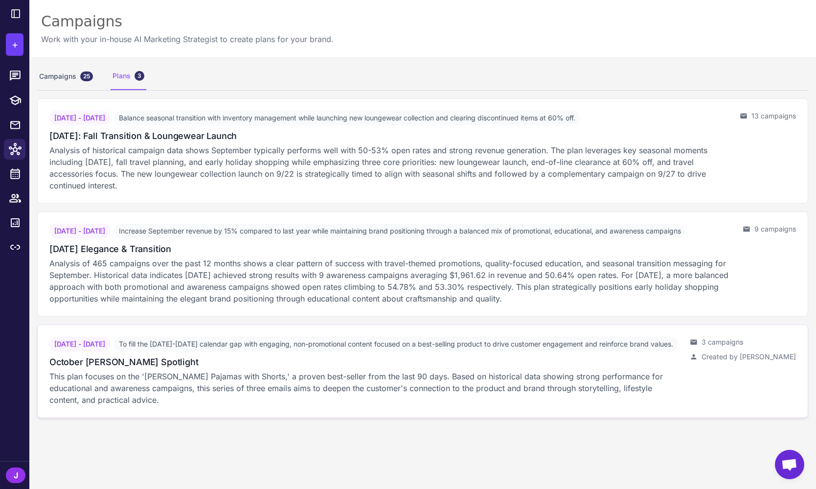
click at [223, 351] on span "To fill the [DATE]-[DATE] calendar gap with engaging, non-promotional content f…" at bounding box center [396, 344] width 564 height 15
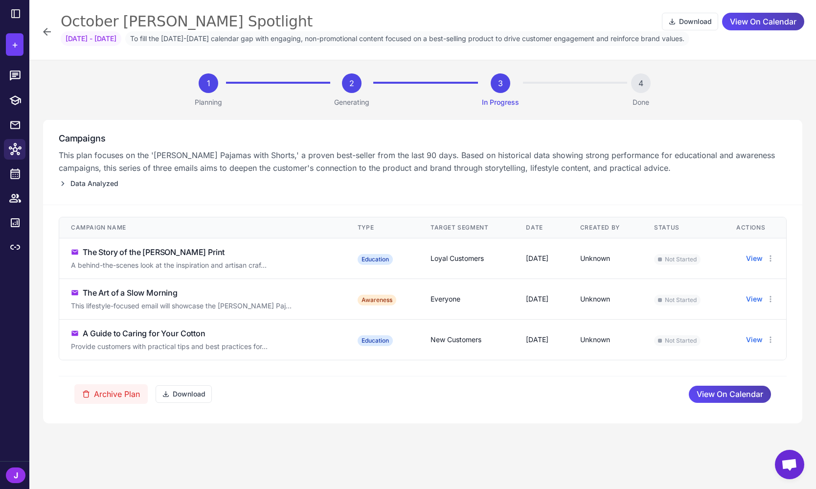
click at [383, 414] on div "Campaign Name Type Target Segment Date Created By Status Actions The Story of t…" at bounding box center [422, 314] width 759 height 218
click at [757, 255] on button "View" at bounding box center [754, 258] width 17 height 11
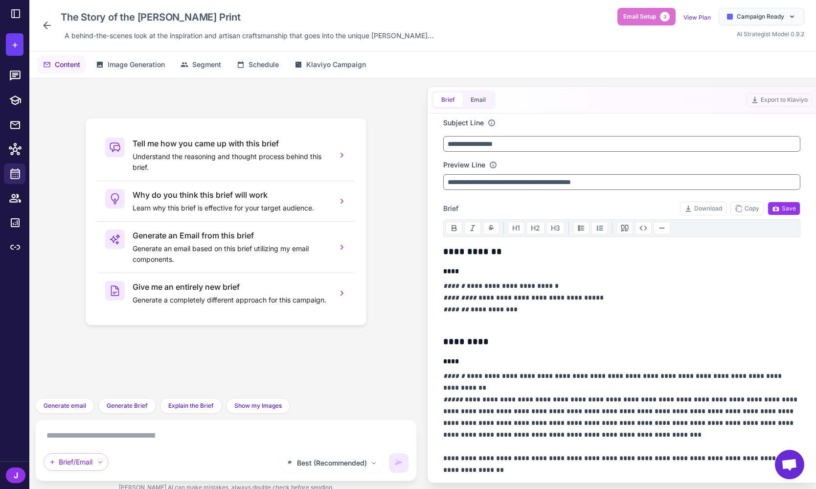
click at [241, 355] on div "Tell me how you came up with this brief Understand the reasoning and thought pr…" at bounding box center [226, 238] width 366 height 304
click at [321, 364] on div "Tell me how you came up with this brief Understand the reasoning and thought pr…" at bounding box center [226, 238] width 366 height 304
click at [296, 359] on div "Tell me how you came up with this brief Understand the reasoning and thought pr…" at bounding box center [226, 238] width 366 height 304
click at [291, 364] on div "Tell me how you came up with this brief Understand the reasoning and thought pr…" at bounding box center [226, 238] width 366 height 304
click at [48, 25] on icon at bounding box center [47, 26] width 8 height 8
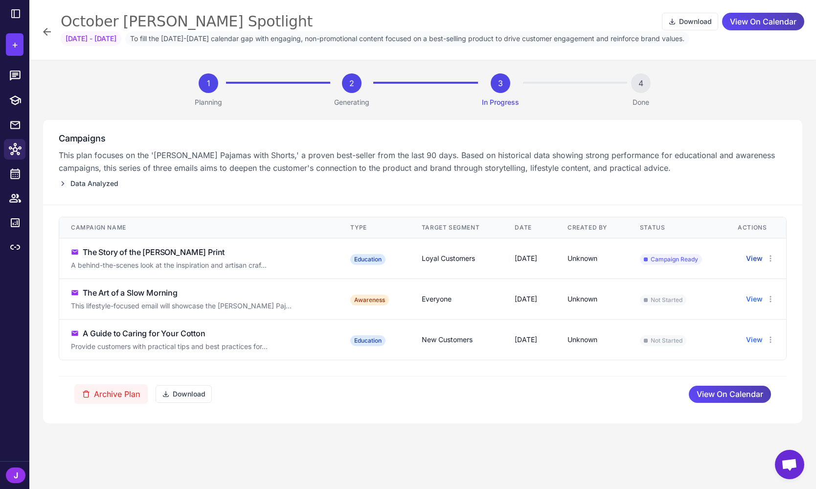
click at [754, 259] on button "View" at bounding box center [754, 258] width 17 height 11
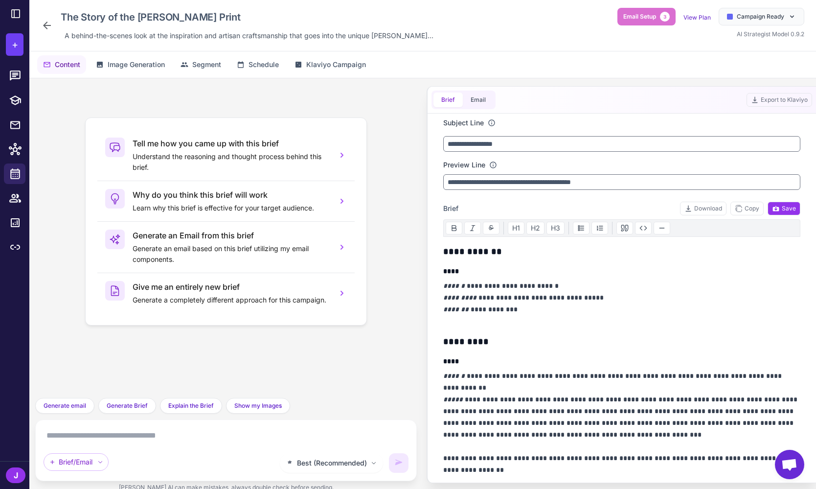
click at [548, 311] on p "**********" at bounding box center [621, 303] width 357 height 47
click at [522, 335] on h3 "*********" at bounding box center [621, 342] width 357 height 14
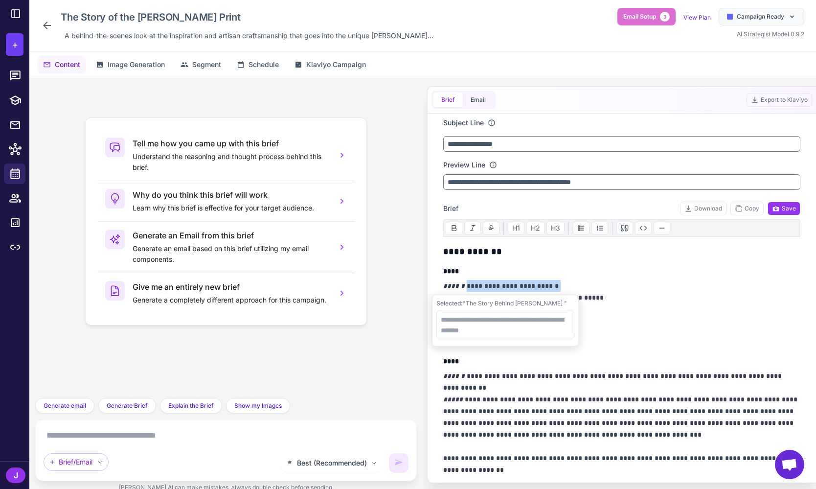
drag, startPoint x: 555, startPoint y: 286, endPoint x: 462, endPoint y: 289, distance: 93.5
click at [462, 289] on p "**********" at bounding box center [621, 303] width 357 height 47
click at [464, 320] on textarea at bounding box center [508, 324] width 138 height 29
type textarea "**********"
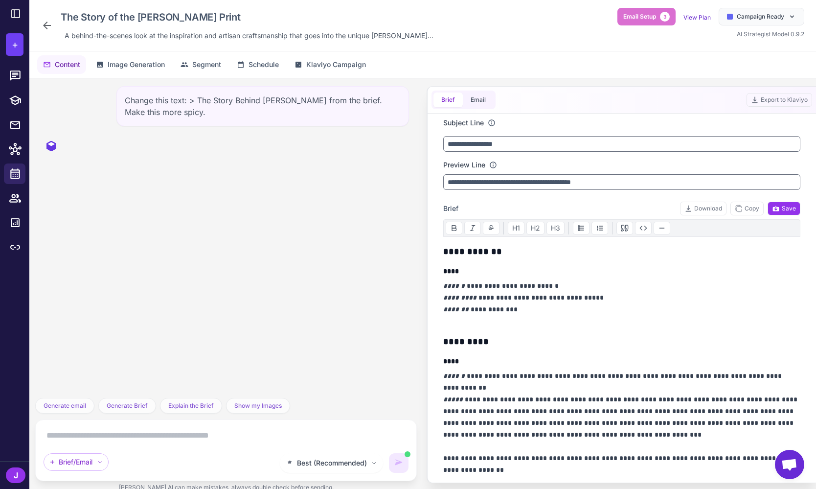
click at [140, 435] on textarea at bounding box center [226, 435] width 365 height 16
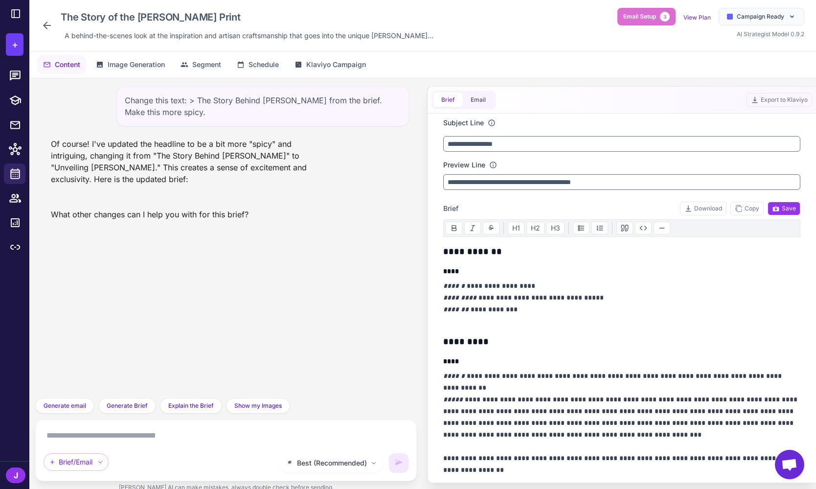
click at [180, 253] on div "Change this text: > The Story Behind [PERSON_NAME] from the brief. Make this mo…" at bounding box center [225, 237] width 381 height 319
click at [759, 16] on span "Campaign Ready" at bounding box center [760, 16] width 47 height 9
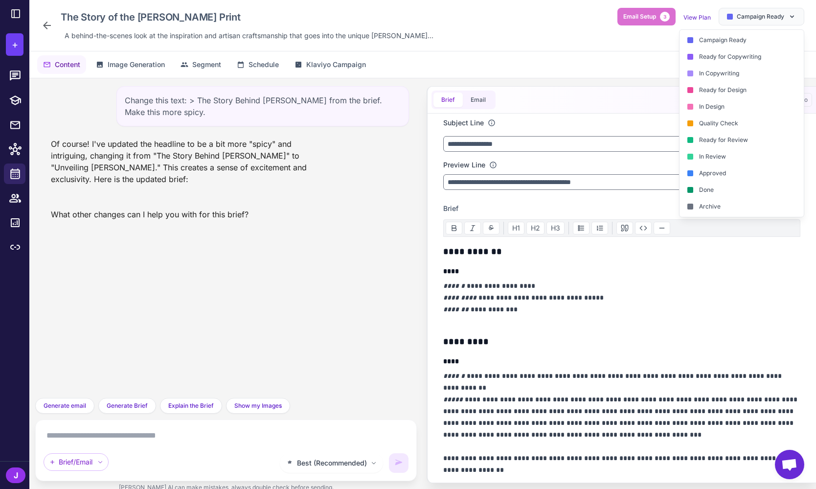
click at [527, 38] on div "The Story of the [PERSON_NAME] Print A behind-the-scenes look at the inspiratio…" at bounding box center [422, 25] width 763 height 35
click at [11, 147] on icon at bounding box center [15, 149] width 13 height 12
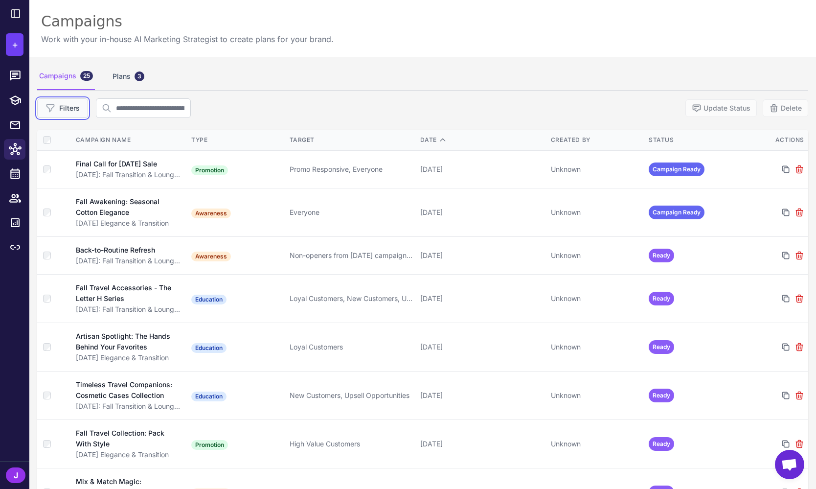
click at [46, 108] on icon at bounding box center [50, 108] width 10 height 10
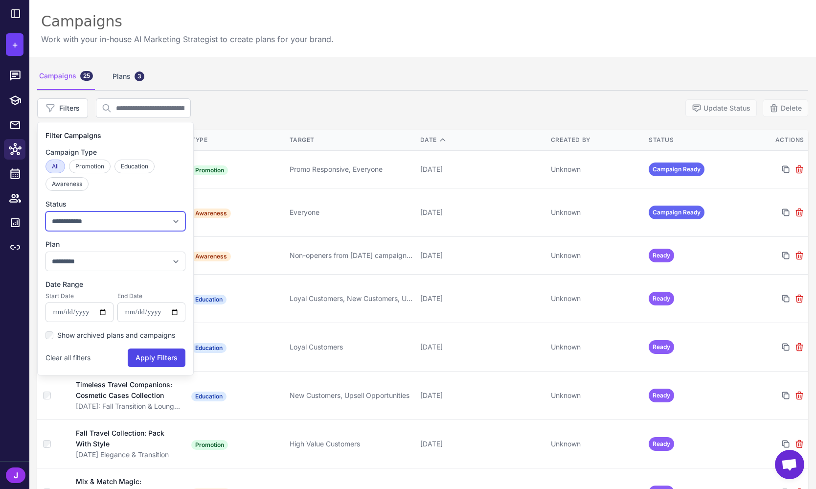
click at [103, 220] on select "**********" at bounding box center [115, 221] width 140 height 20
select select "**********"
click at [45, 211] on select "**********" at bounding box center [115, 221] width 140 height 20
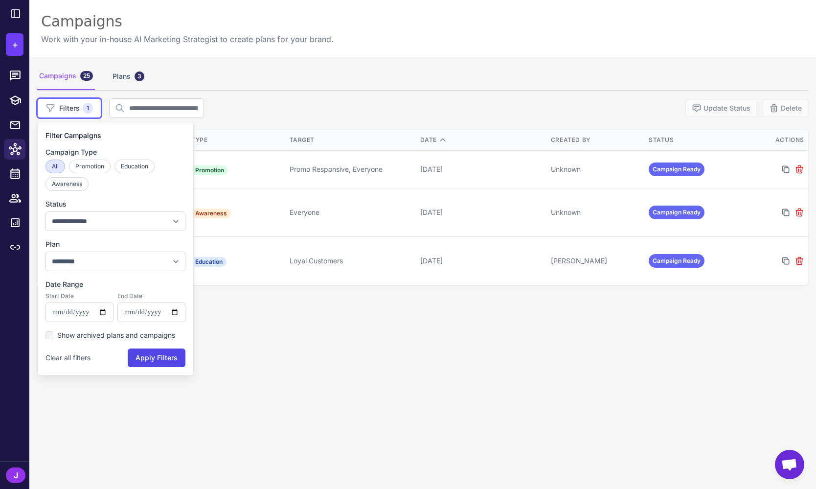
click at [436, 378] on div "**********" at bounding box center [422, 301] width 786 height 489
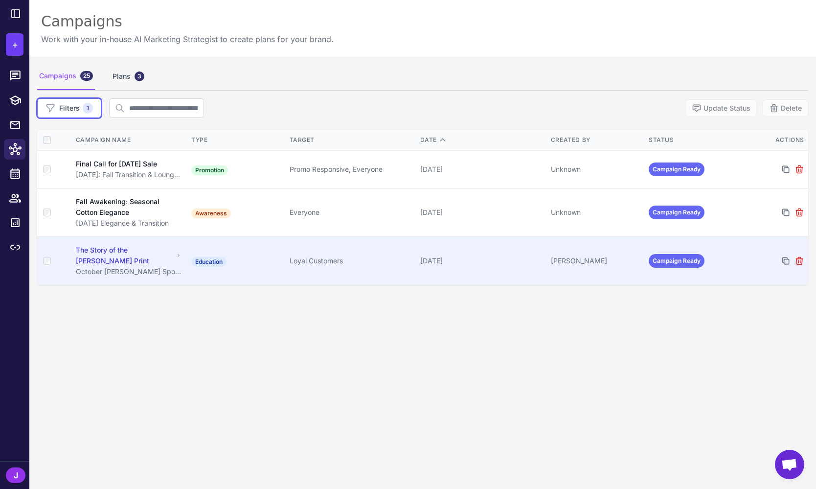
click at [127, 258] on div "The Story of the [PERSON_NAME] Print" at bounding box center [125, 256] width 98 height 22
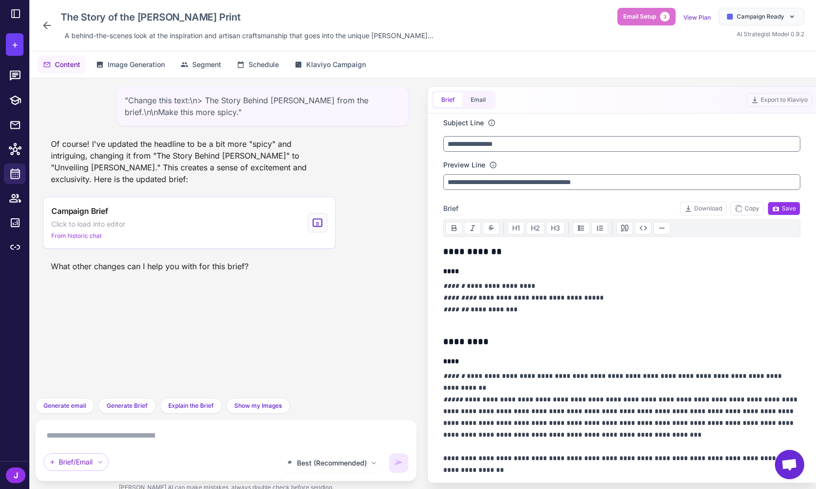
click at [348, 356] on div ""Change this text:\n> The Story Behind [PERSON_NAME] from the brief.\n\nMake th…" at bounding box center [225, 237] width 381 height 319
click at [333, 349] on div ""Change this text:\n> The Story Behind [PERSON_NAME] from the brief.\n\nMake th…" at bounding box center [225, 237] width 381 height 319
click at [192, 322] on div ""Change this text:\n> The Story Behind [PERSON_NAME] from the brief.\n\nMake th…" at bounding box center [225, 237] width 381 height 319
click at [473, 95] on button "Email" at bounding box center [478, 99] width 31 height 15
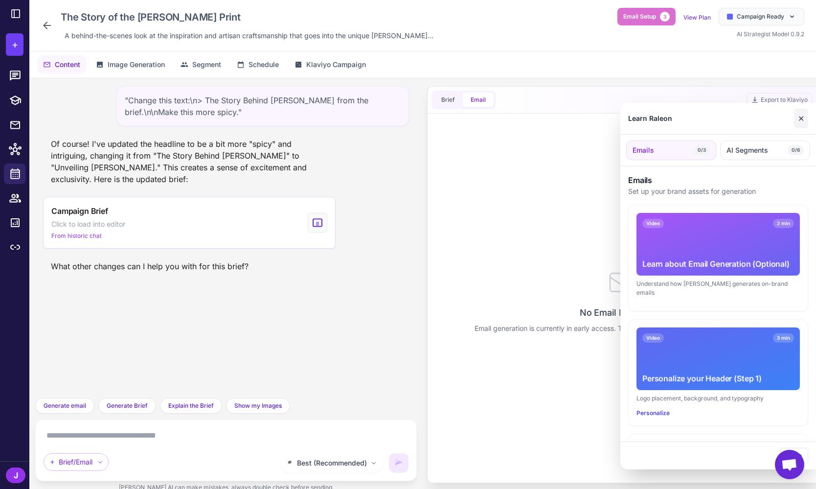
click at [800, 117] on button "✕" at bounding box center [801, 119] width 14 height 20
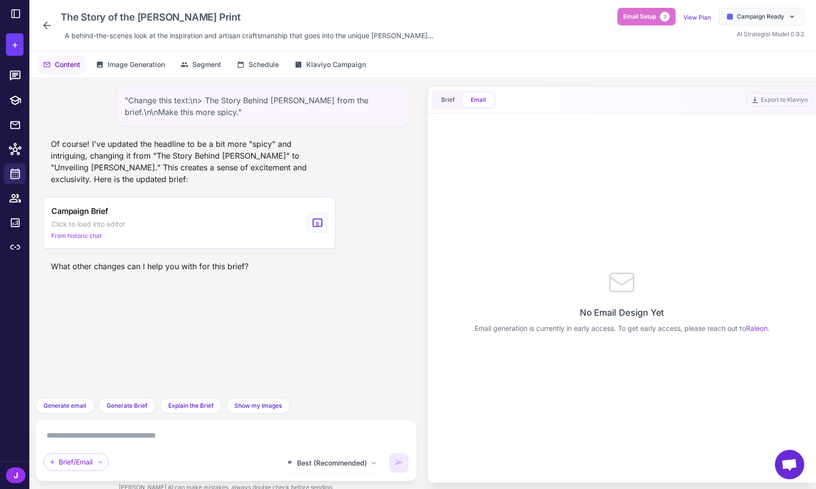
click at [613, 391] on div "No Email Design Yet Email generation is currently in early access. To get early…" at bounding box center [621, 299] width 357 height 365
click at [443, 100] on button "Brief" at bounding box center [447, 99] width 29 height 15
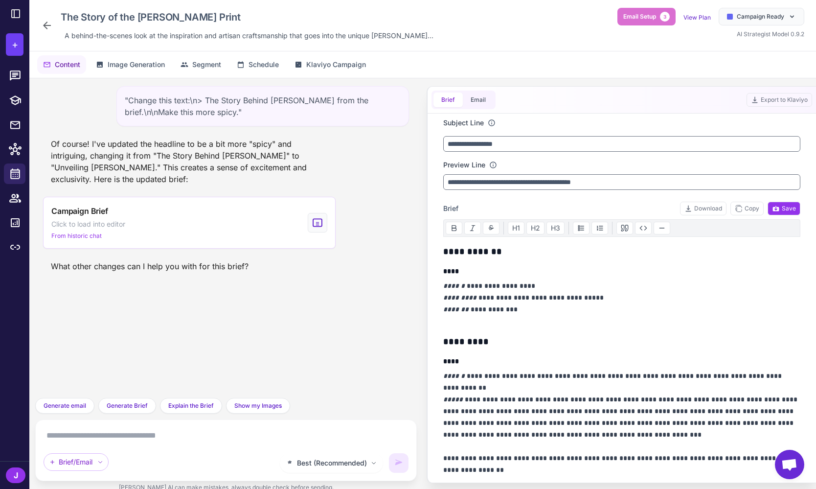
click at [208, 320] on div ""Change this text:\n> The Story Behind [PERSON_NAME] from the brief.\n\nMake th…" at bounding box center [225, 237] width 381 height 319
click at [15, 196] on icon at bounding box center [15, 198] width 12 height 8
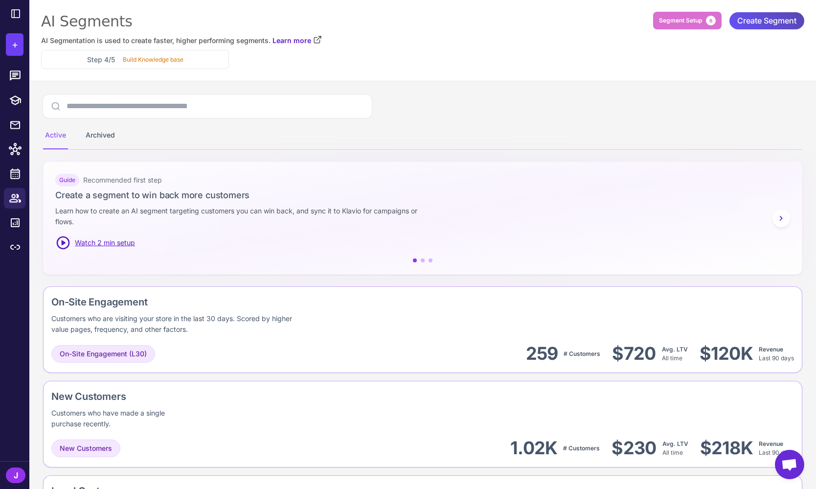
click at [782, 22] on span "Create Segment" at bounding box center [766, 20] width 59 height 17
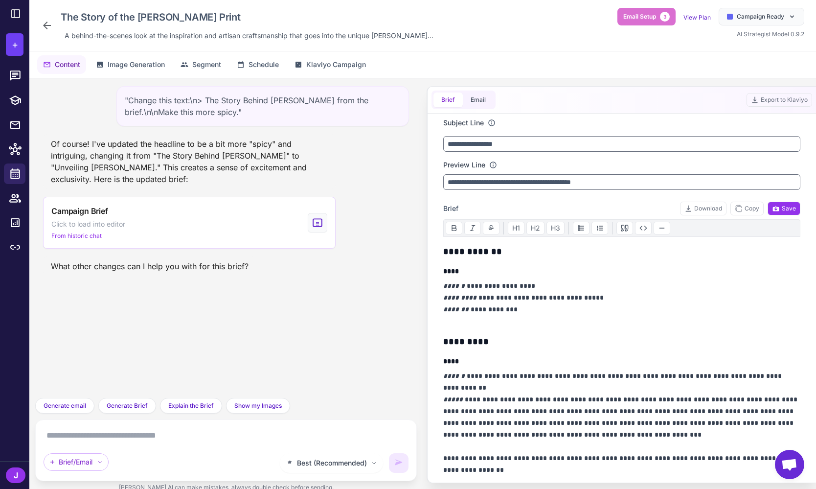
click at [19, 481] on div "J" at bounding box center [16, 475] width 20 height 16
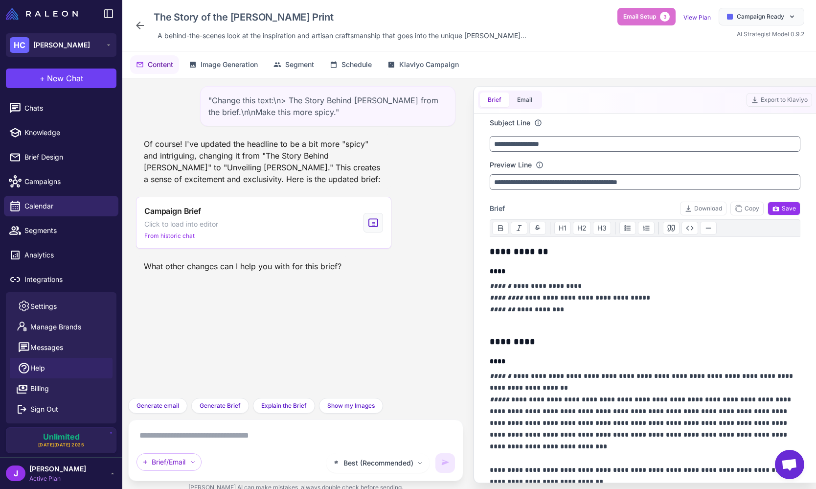
click at [50, 368] on link "Help" at bounding box center [61, 368] width 103 height 21
click at [51, 233] on span "Segments" at bounding box center [67, 230] width 86 height 11
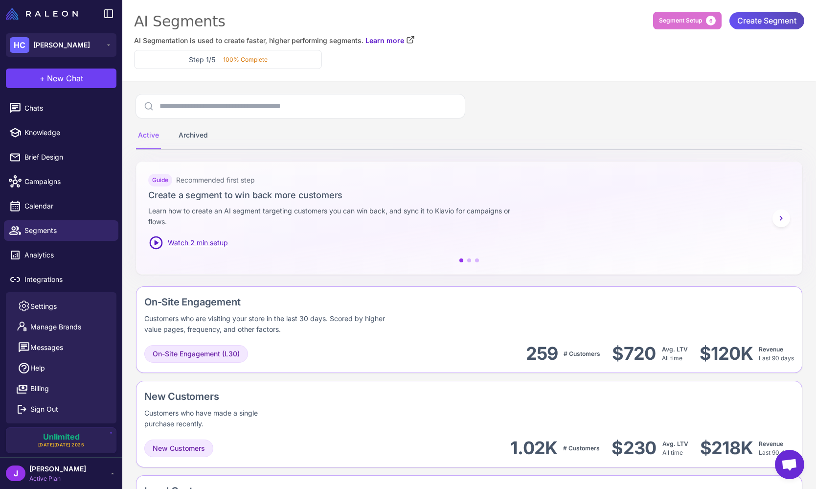
click at [758, 22] on span "Create Segment" at bounding box center [766, 20] width 59 height 17
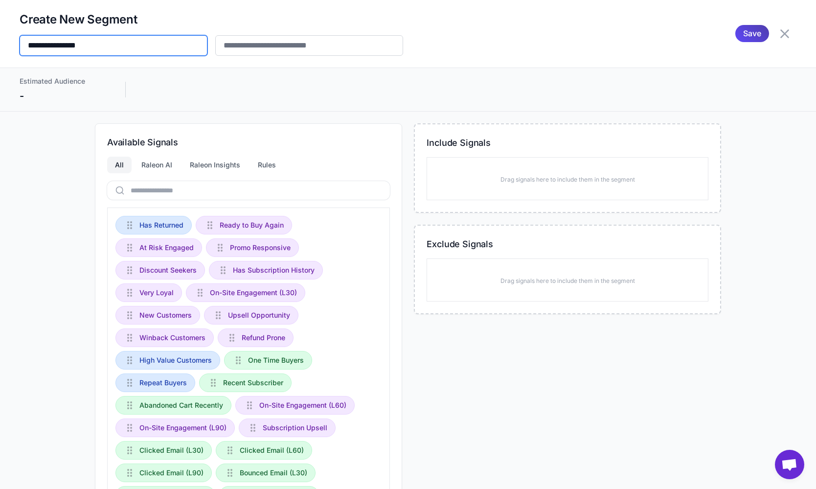
click at [87, 52] on input "**********" at bounding box center [114, 45] width 188 height 21
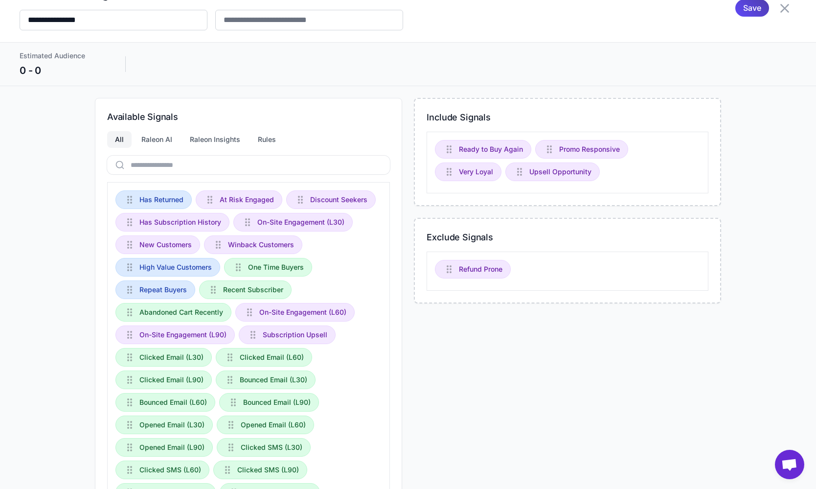
scroll to position [28, 0]
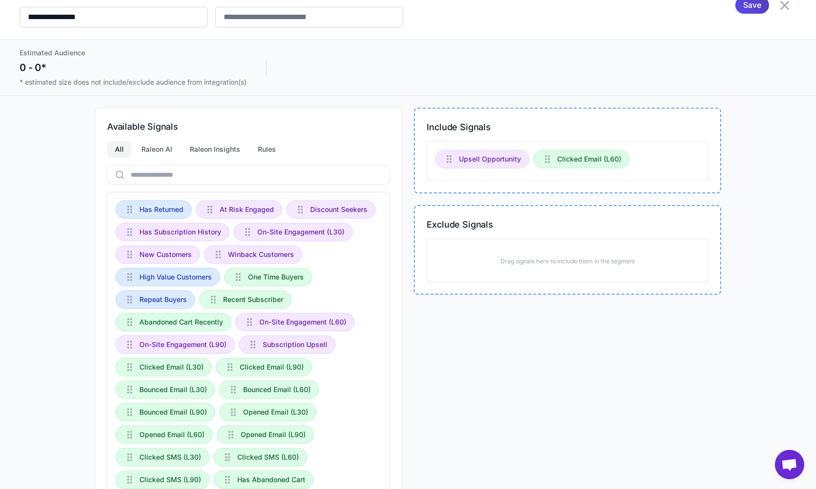
click at [496, 373] on div "Include Signals Upsell Opportunity Clicked Email (L60) Exclude Signals Drag sig…" at bounding box center [567, 355] width 307 height 495
click at [543, 350] on div "Include Signals Upsell Opportunity Clicked Email (L60) Exclude Signals Drag sig…" at bounding box center [567, 355] width 307 height 495
click at [780, 9] on icon at bounding box center [785, 6] width 16 height 16
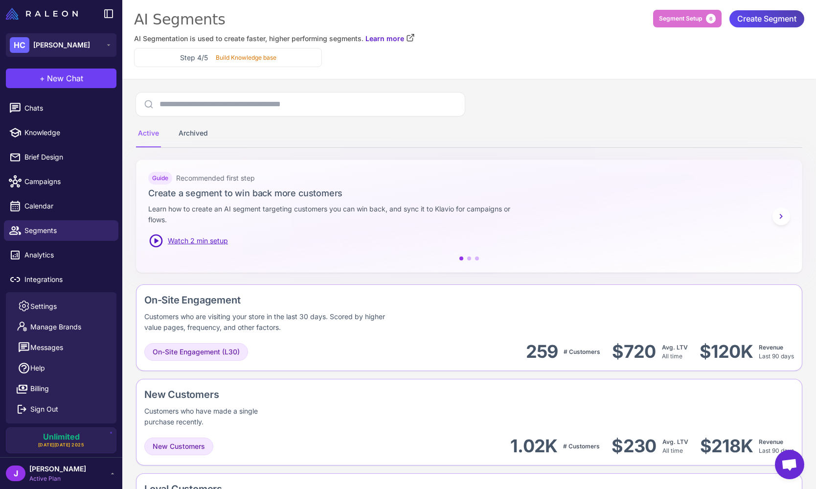
scroll to position [0, 0]
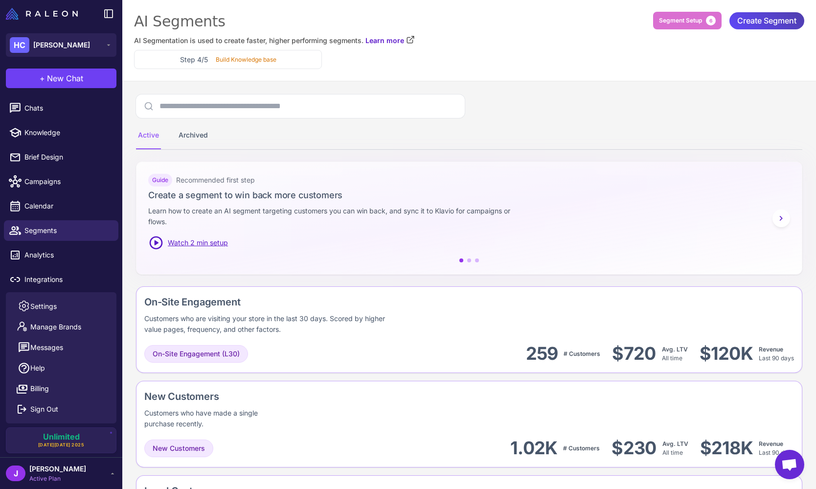
click at [682, 23] on span "Segment Setup" at bounding box center [680, 20] width 43 height 9
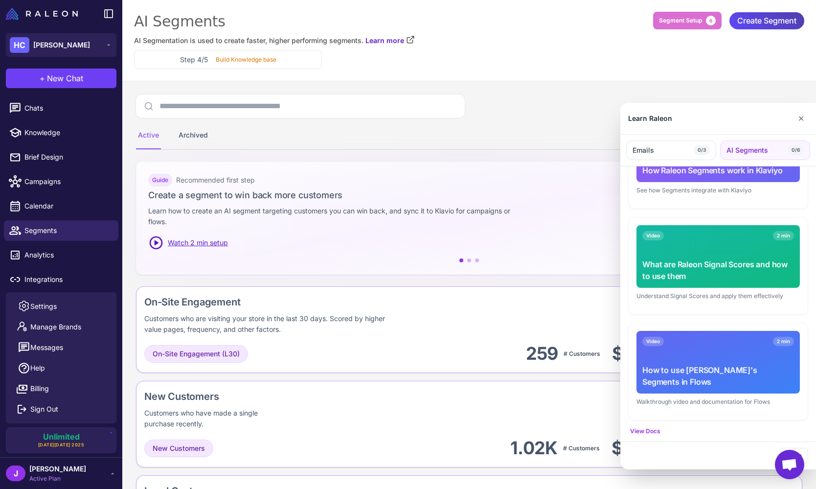
scroll to position [413, 0]
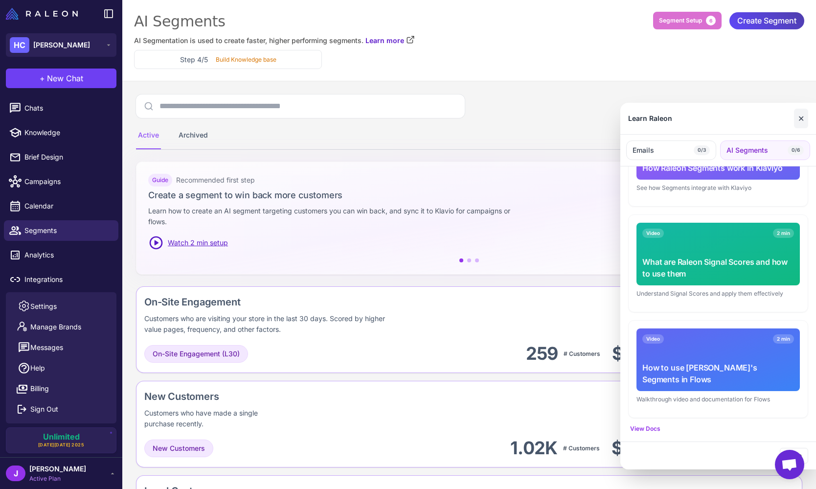
click at [803, 123] on button "✕" at bounding box center [801, 119] width 14 height 20
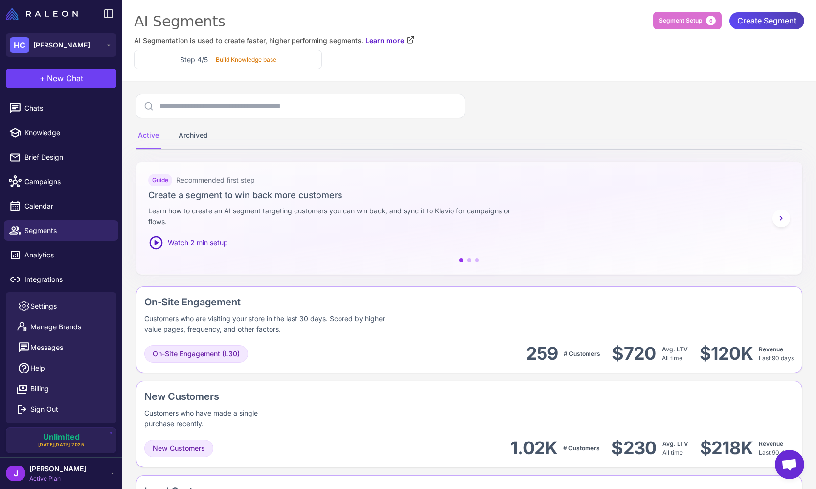
click at [535, 119] on div "Active Archived" at bounding box center [469, 121] width 666 height 55
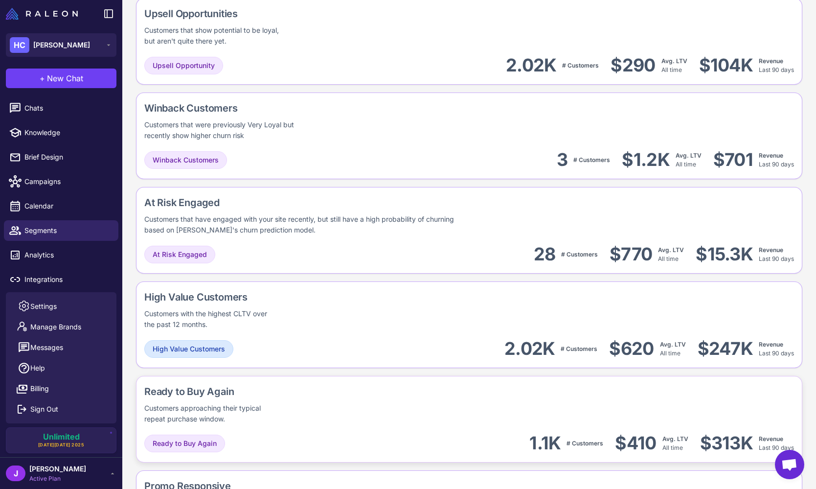
scroll to position [676, 0]
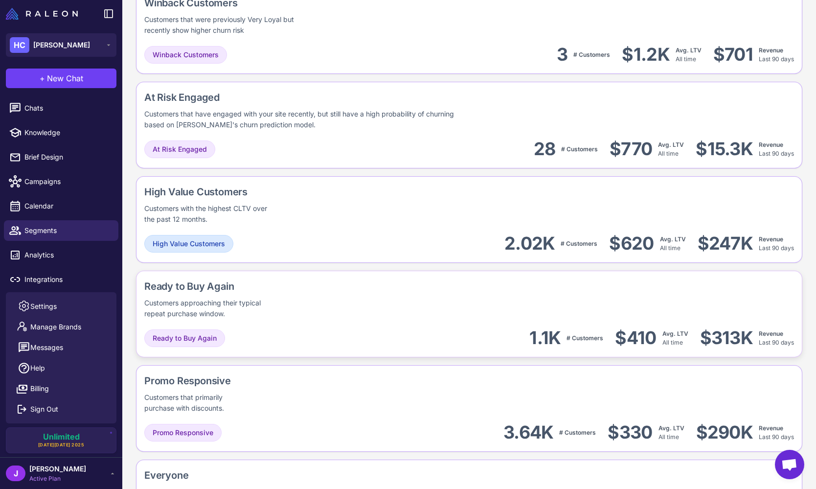
click at [332, 304] on div "Ready to Buy Again Customers approaching their typical repeat purchase window." at bounding box center [243, 299] width 199 height 40
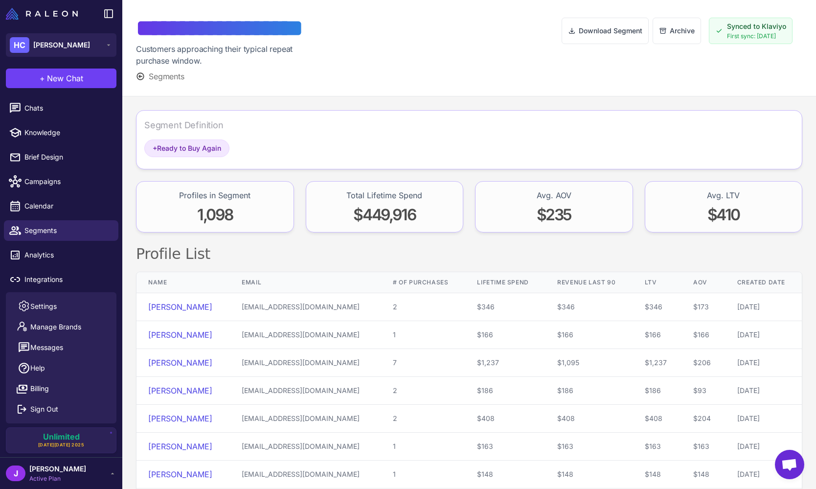
click at [167, 80] on span "Segments" at bounding box center [167, 76] width 36 height 12
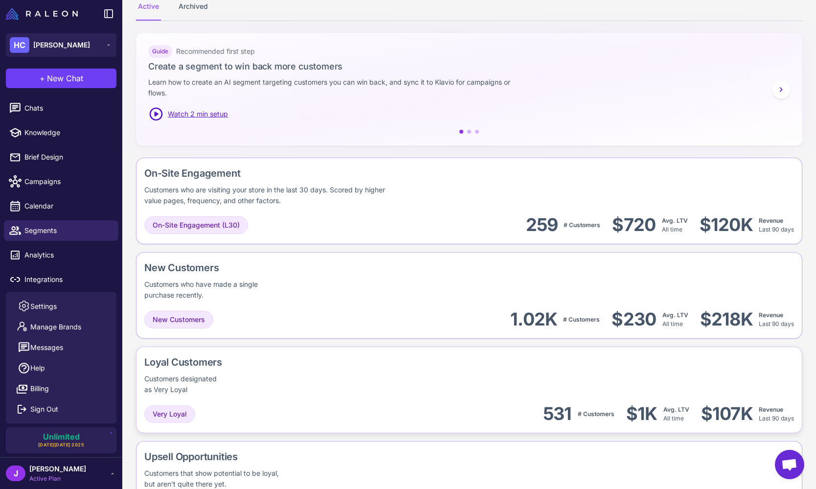
scroll to position [127, 0]
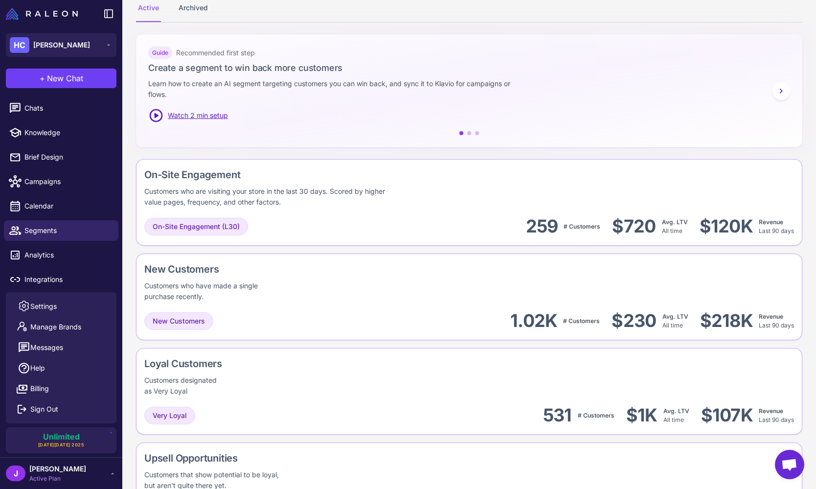
click at [318, 381] on div "Loyal Customers Customers designated as Very Loyal" at bounding box center [469, 376] width 650 height 40
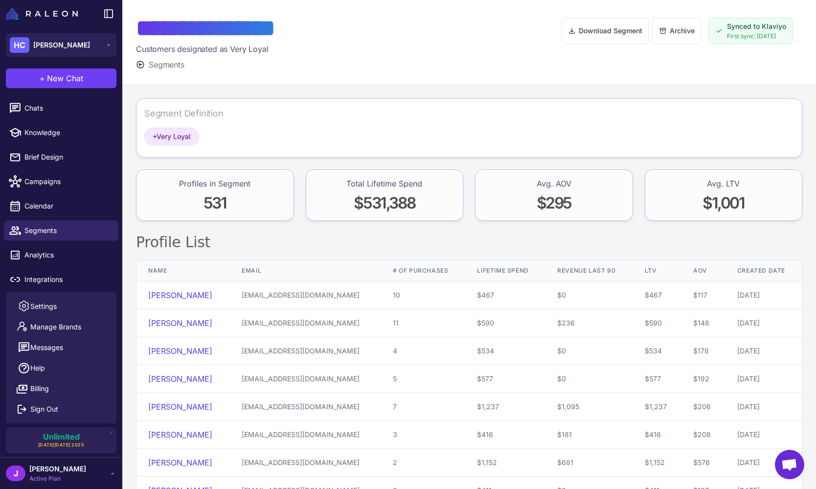
click at [171, 65] on span "Segments" at bounding box center [167, 65] width 36 height 12
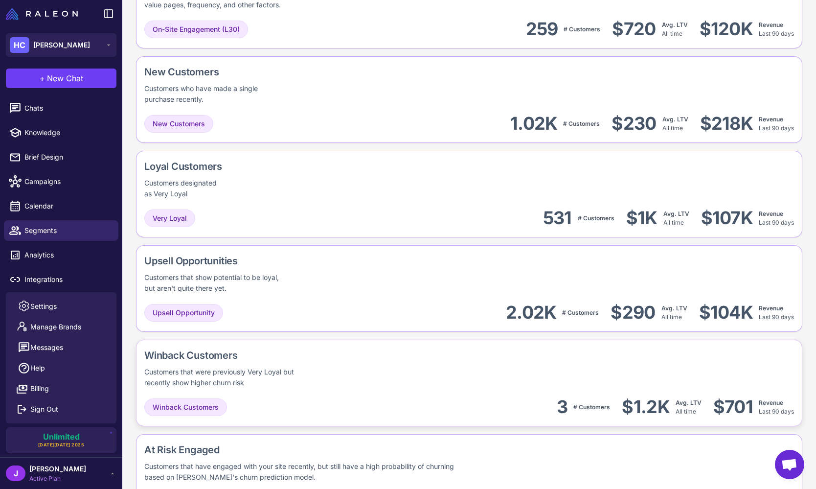
scroll to position [396, 0]
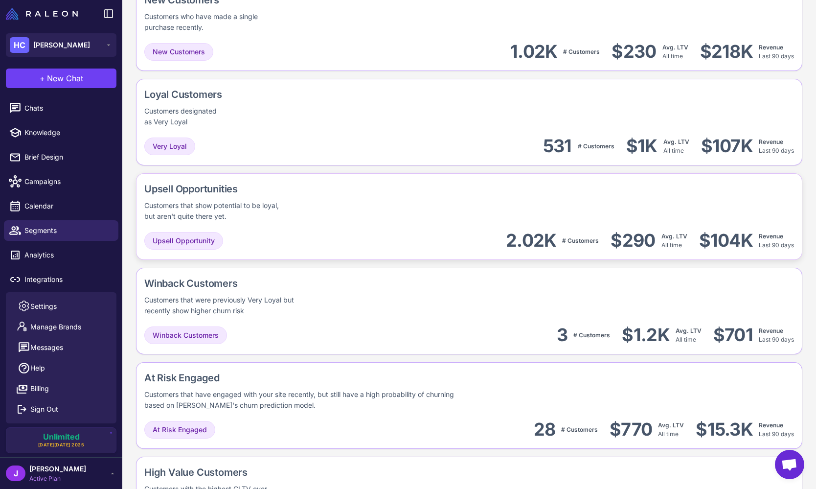
click at [371, 224] on div "Upsell Opportunities Customers that show potential to be loyal, but aren't quit…" at bounding box center [469, 216] width 666 height 87
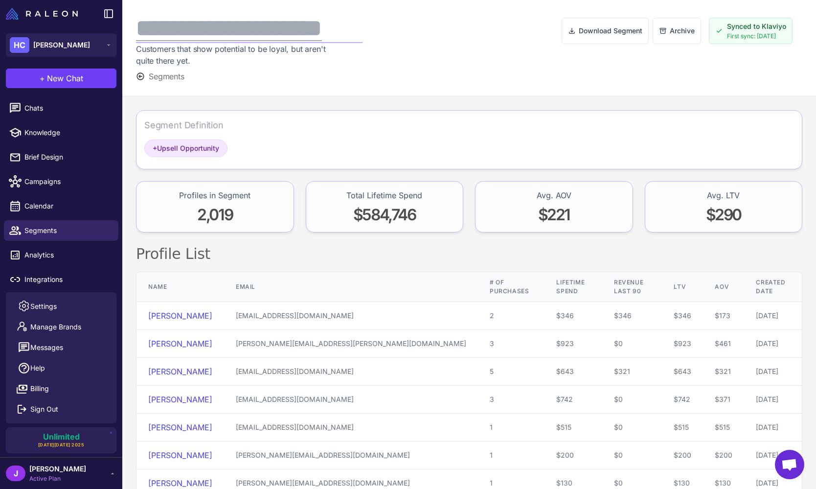
click at [209, 26] on div "**********" at bounding box center [249, 28] width 226 height 29
click at [137, 27] on div "**********" at bounding box center [249, 28] width 226 height 29
click at [142, 26] on div "**********" at bounding box center [249, 28] width 226 height 29
click at [173, 28] on div "**********" at bounding box center [249, 28] width 226 height 29
click at [435, 57] on div at bounding box center [471, 48] width 179 height 68
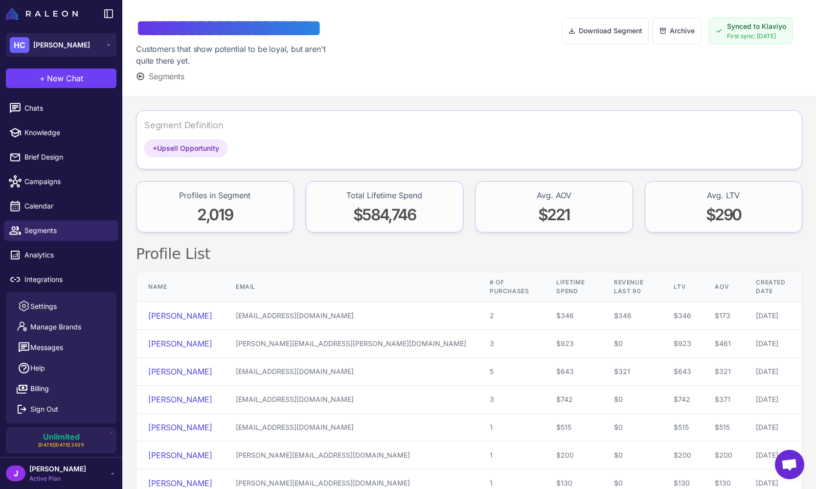
click at [157, 74] on span "Segments" at bounding box center [167, 76] width 36 height 12
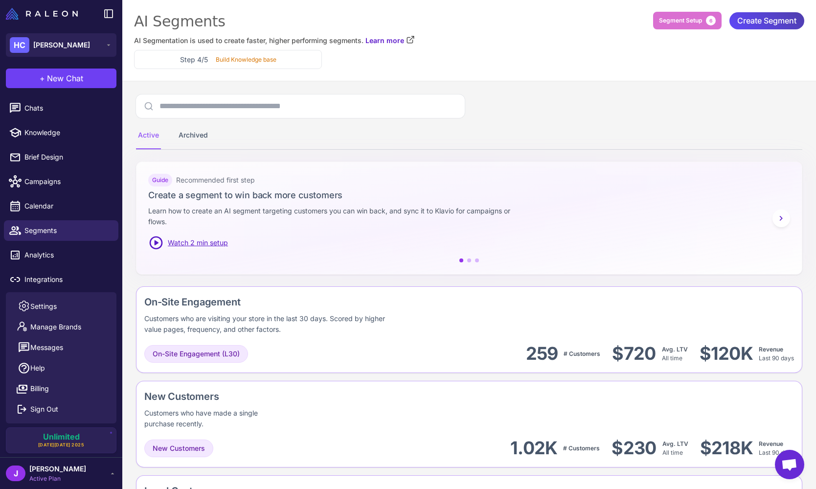
click at [538, 122] on div "Active Archived" at bounding box center [469, 135] width 666 height 27
click at [52, 473] on span "[PERSON_NAME]" at bounding box center [57, 468] width 57 height 11
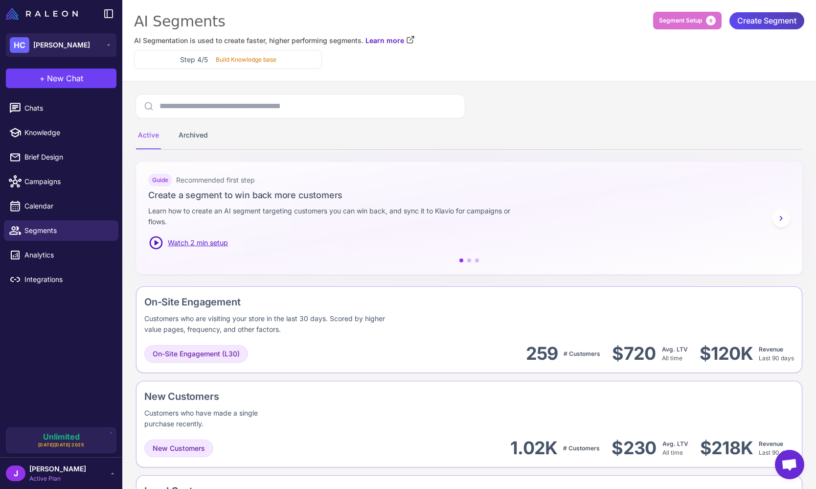
click at [526, 130] on div "Active Archived" at bounding box center [469, 135] width 666 height 27
click at [521, 126] on div "Active Archived" at bounding box center [469, 135] width 666 height 27
click at [74, 78] on span "New Chat" at bounding box center [65, 78] width 36 height 12
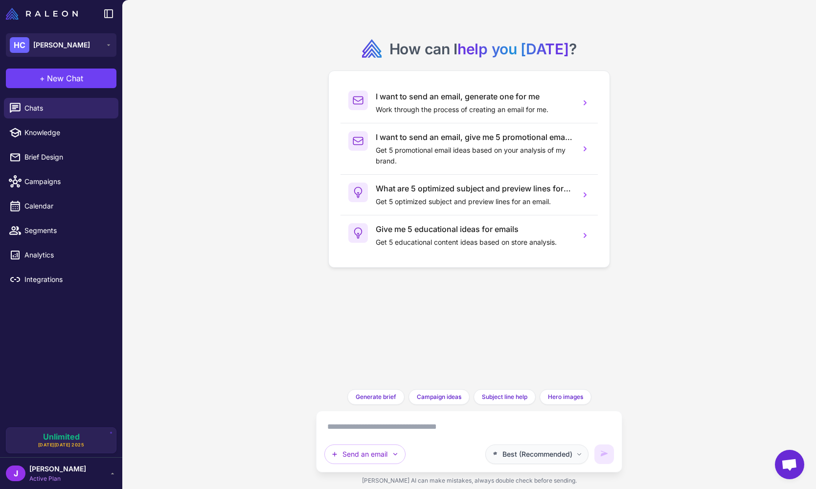
click at [522, 451] on span "Best (Recommended)" at bounding box center [537, 454] width 70 height 11
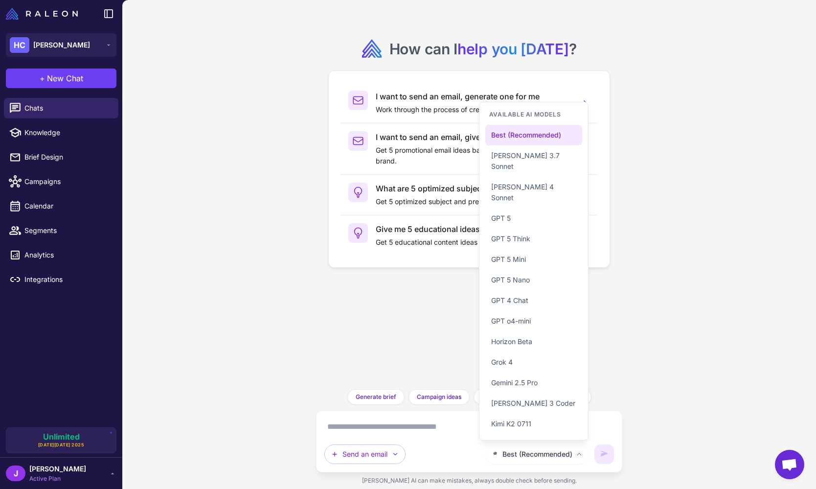
click at [665, 198] on div "How can I help you [DATE] ? I want to send an email, generate one for me Work t…" at bounding box center [469, 244] width 694 height 489
